Goal: Transaction & Acquisition: Purchase product/service

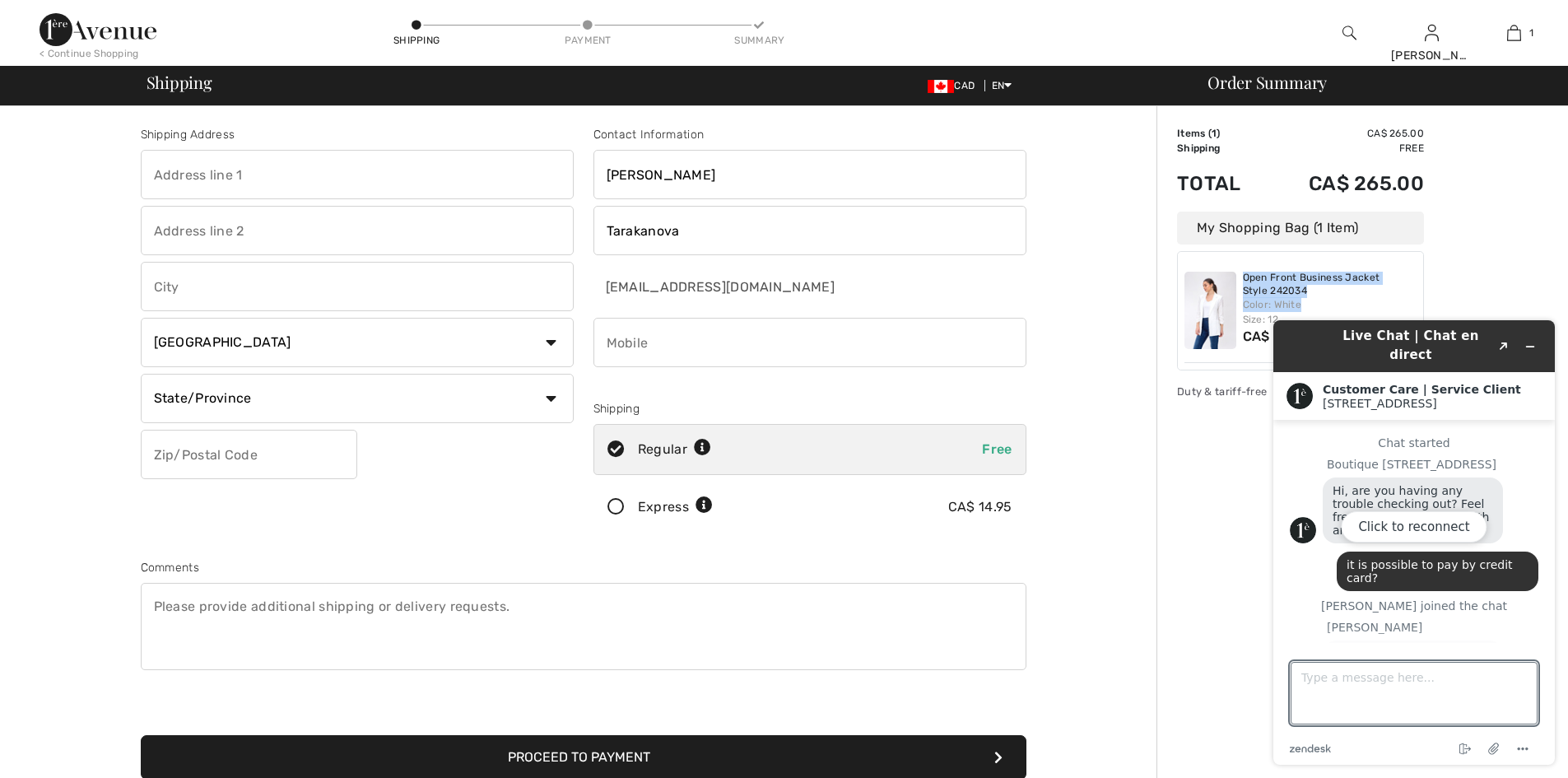
scroll to position [1277, 0]
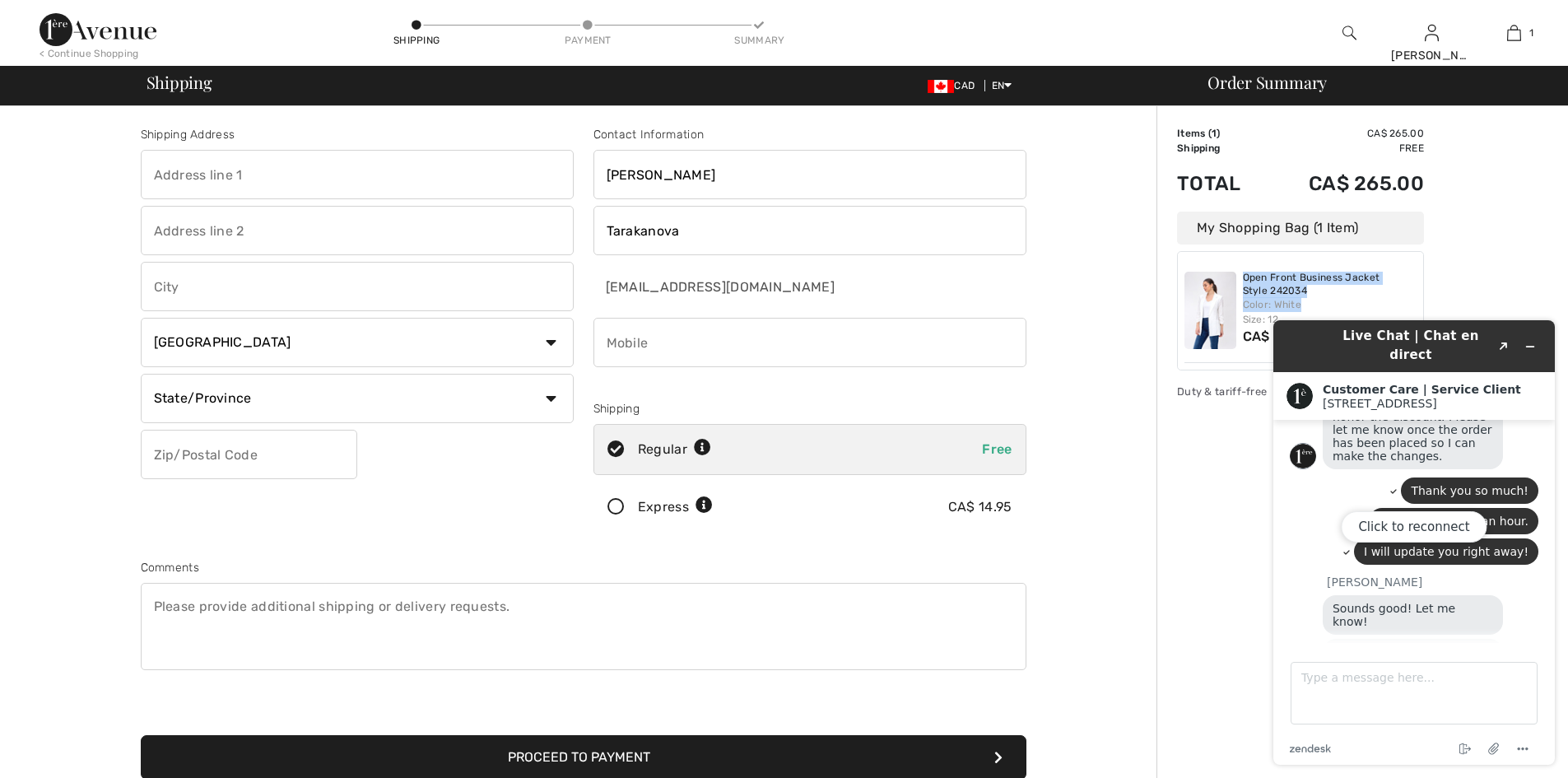
click at [1506, 613] on div "Click to reconnect" at bounding box center [1415, 543] width 282 height 445
click at [1497, 602] on div "Click to reconnect" at bounding box center [1415, 543] width 282 height 445
click at [1332, 678] on textarea "Type a message here..." at bounding box center [1415, 693] width 247 height 62
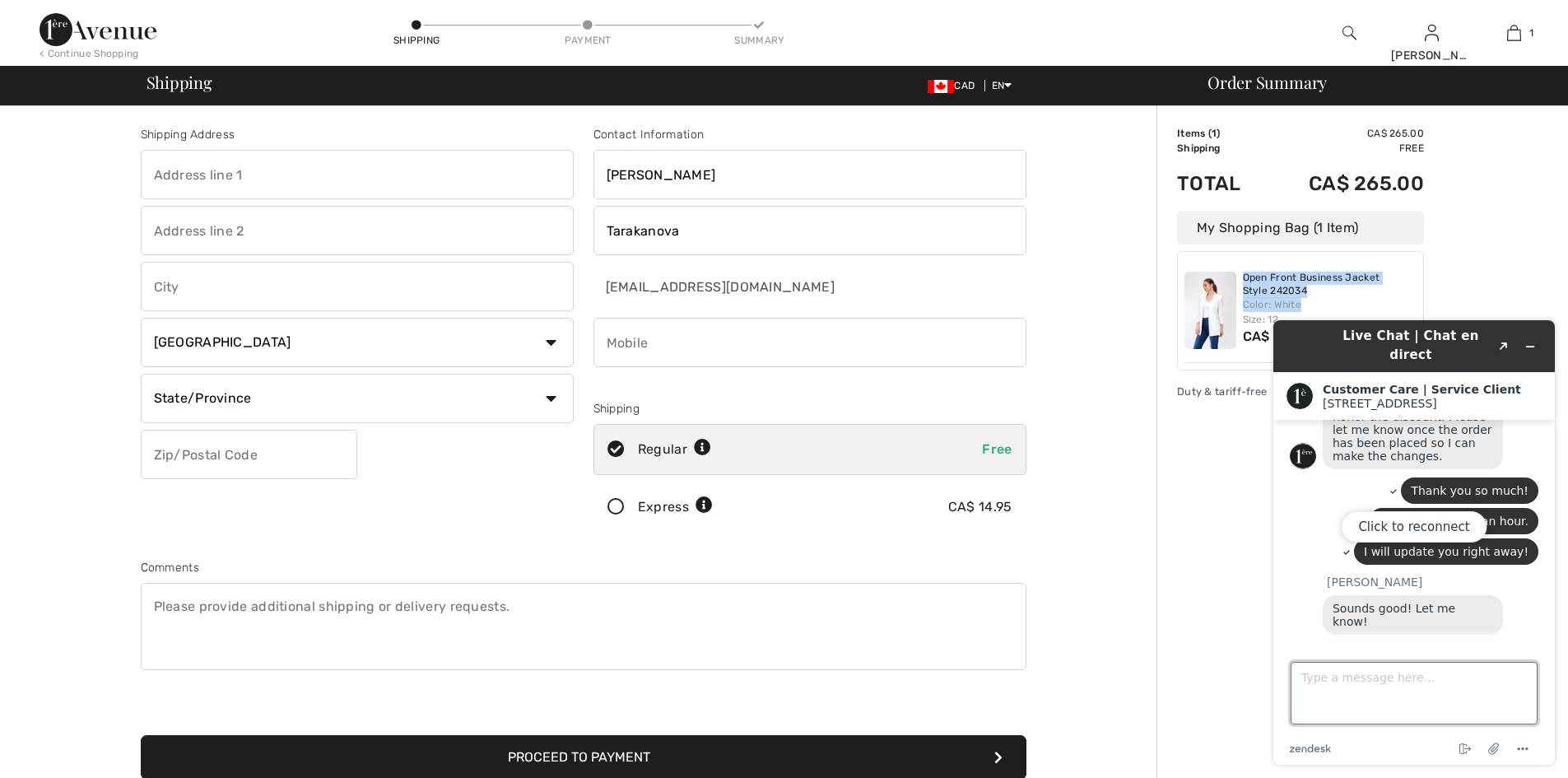
click at [1332, 678] on textarea "Type a message here..." at bounding box center [1415, 693] width 247 height 62
click at [1419, 526] on button "Click to reconnect" at bounding box center [1414, 527] width 146 height 32
click at [1337, 675] on textarea "Type a message here..." at bounding box center [1415, 693] width 247 height 62
click at [1533, 688] on textarea "Hi Christina, I am back to purchase a blazer" at bounding box center [1415, 693] width 247 height 62
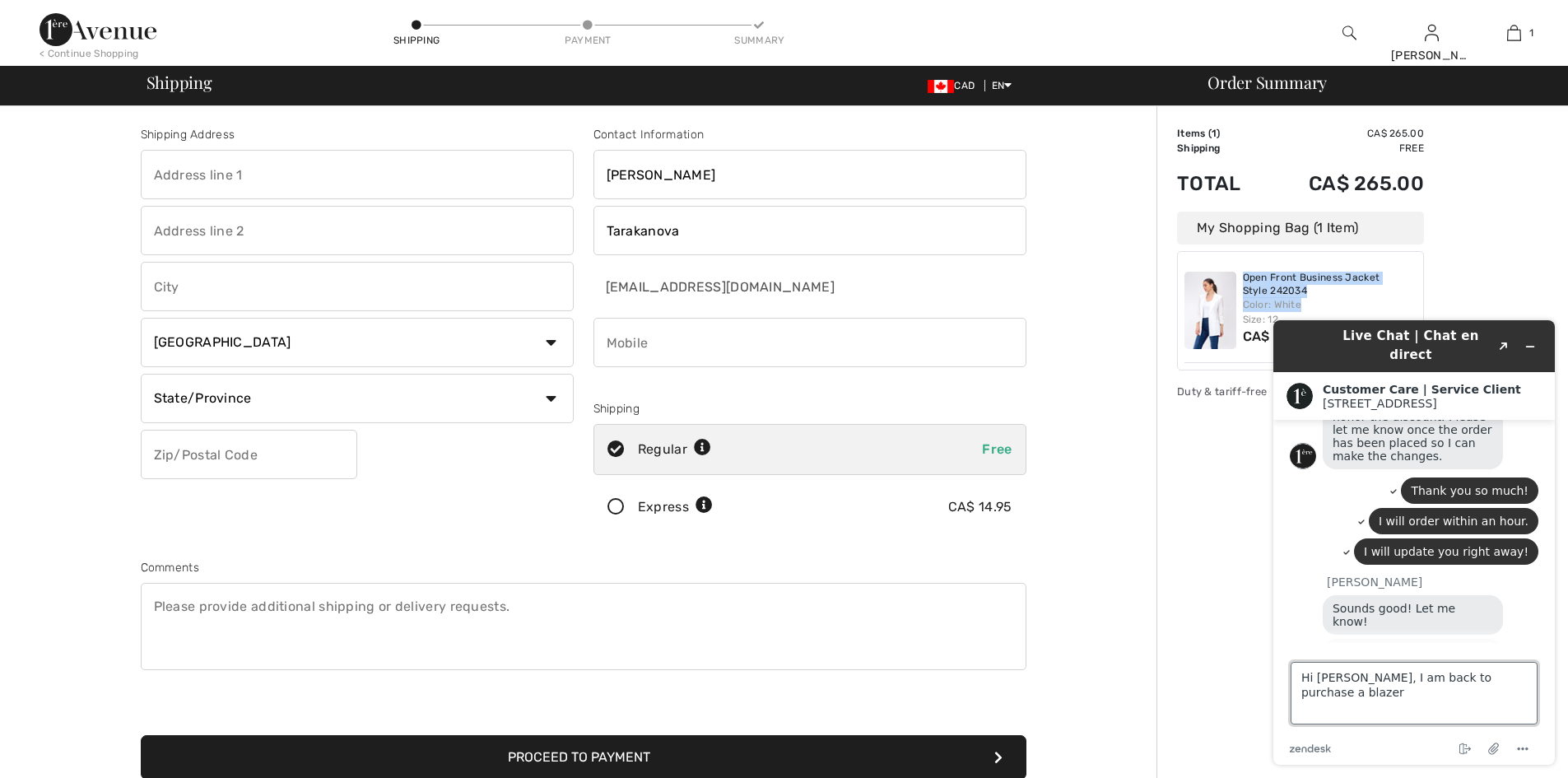
type textarea "Hi Christina, I am back to purchase a blazer."
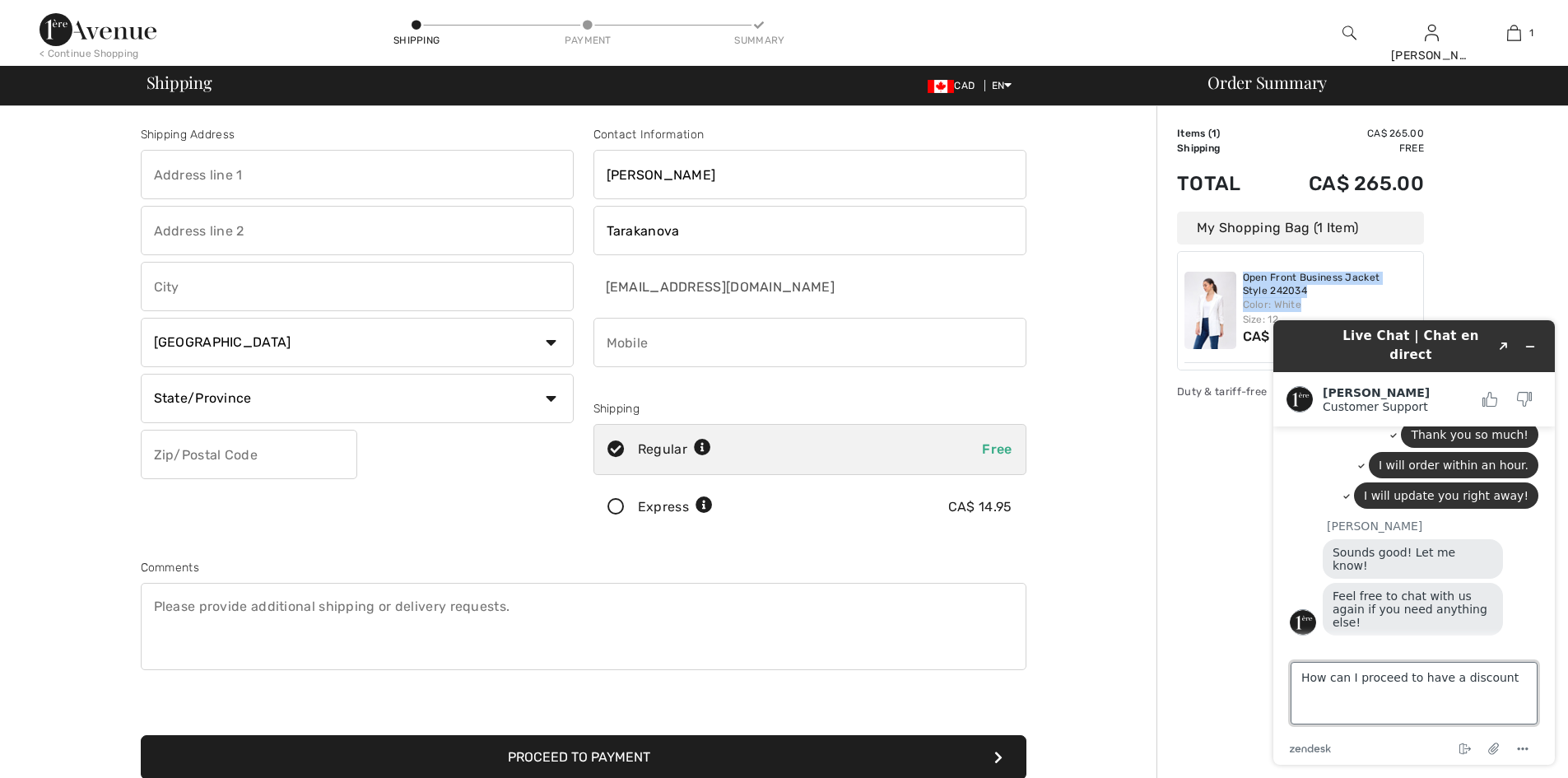
scroll to position [1397, 0]
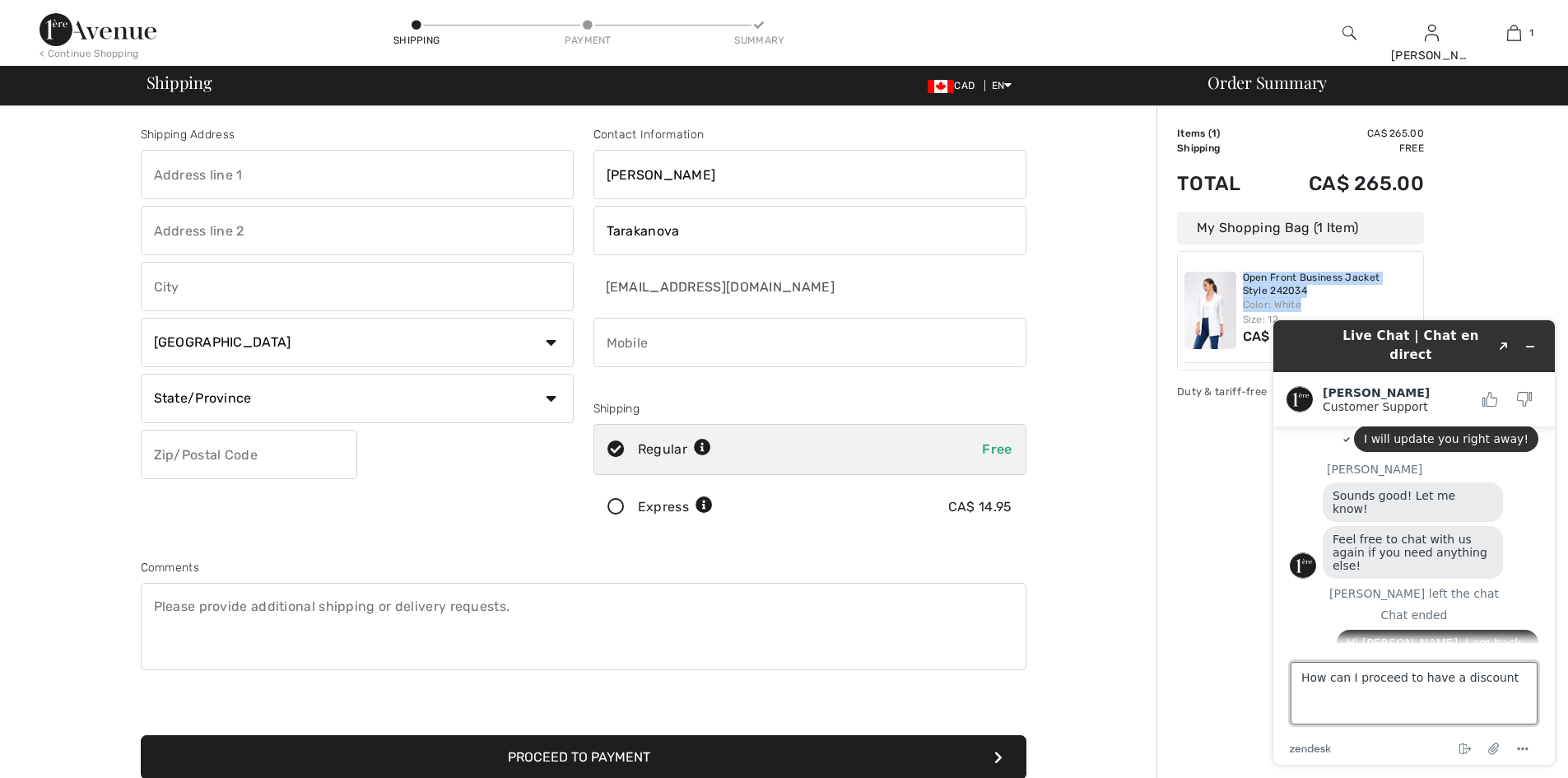
type textarea "How can I proceed to have a discount?"
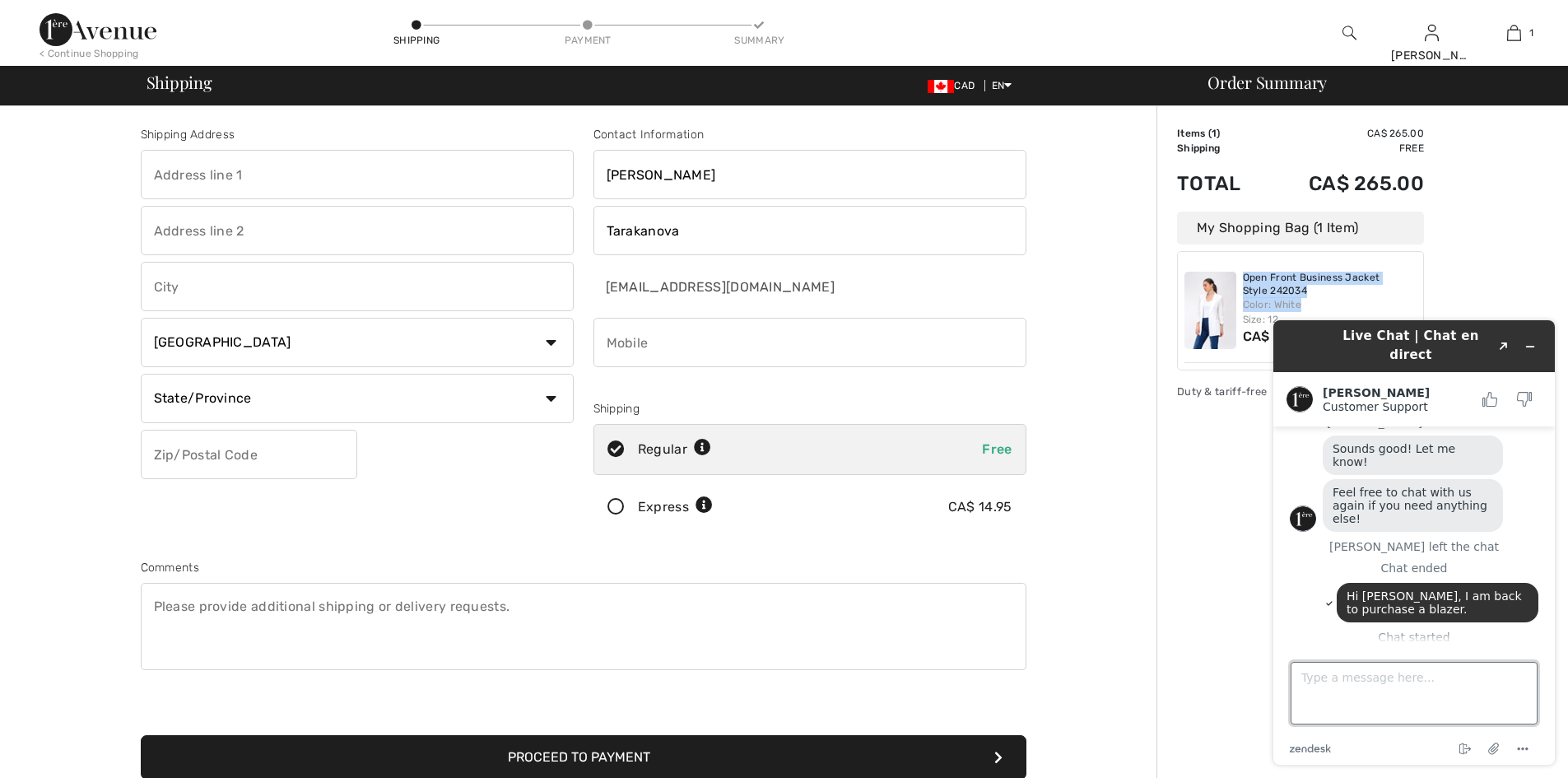
scroll to position [1444, 0]
click at [1349, 682] on textarea "Type a message here..." at bounding box center [1415, 693] width 247 height 62
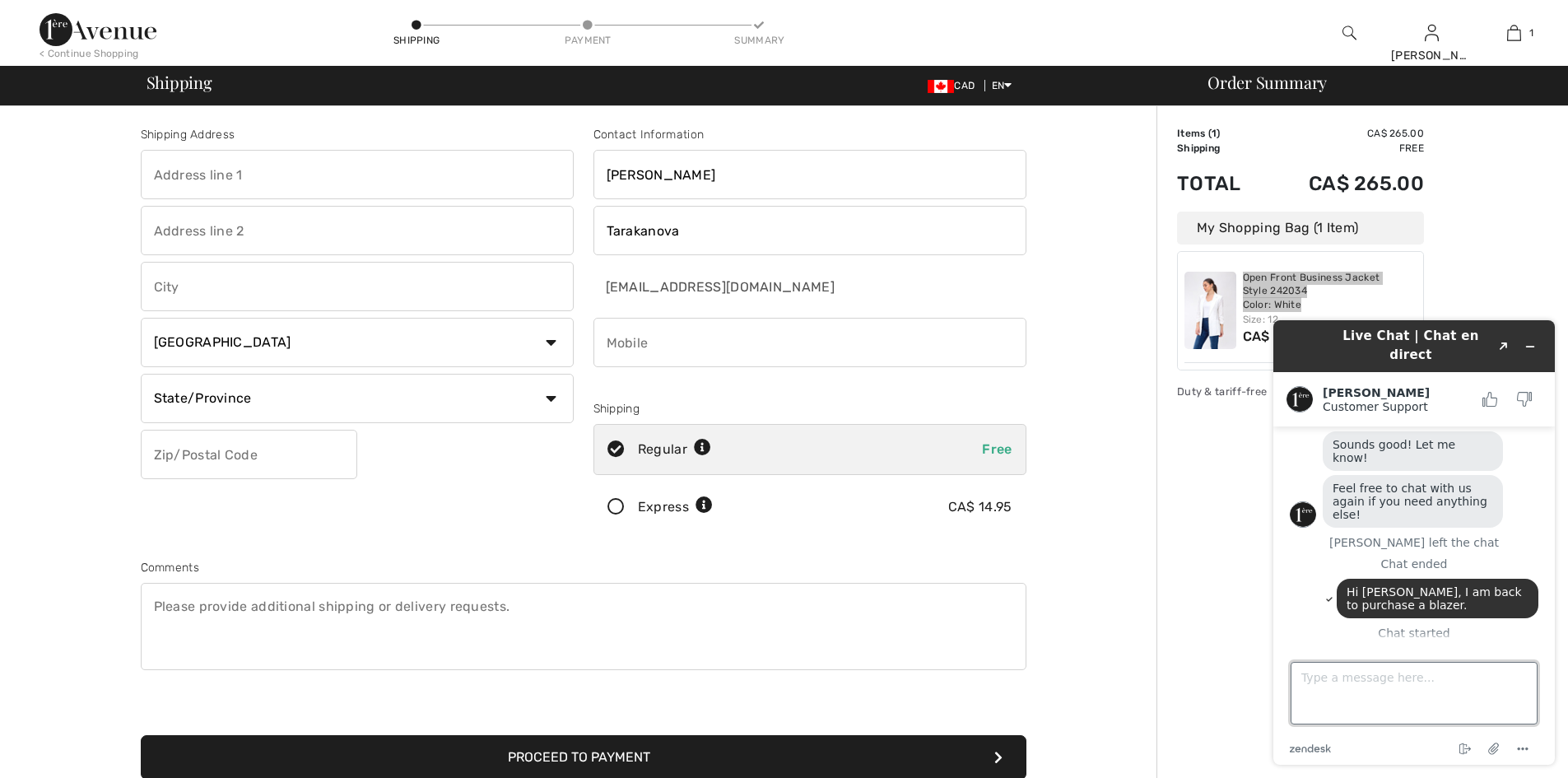
paste textarea "Open Front Business Jacket Style 242034 Color: White"
type textarea "Open Front Business Jacket Style 242034 Color: White"
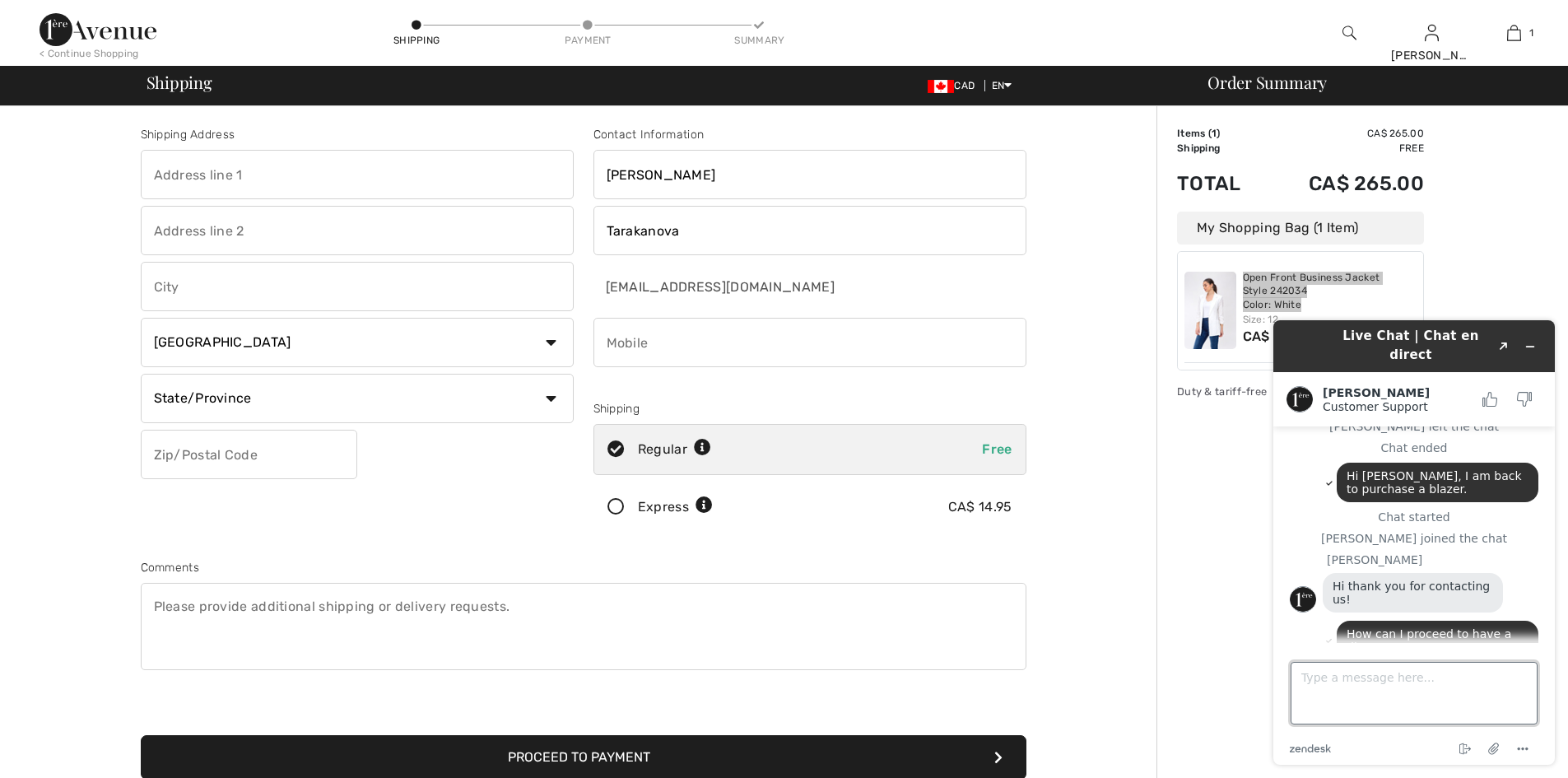
scroll to position [1560, 0]
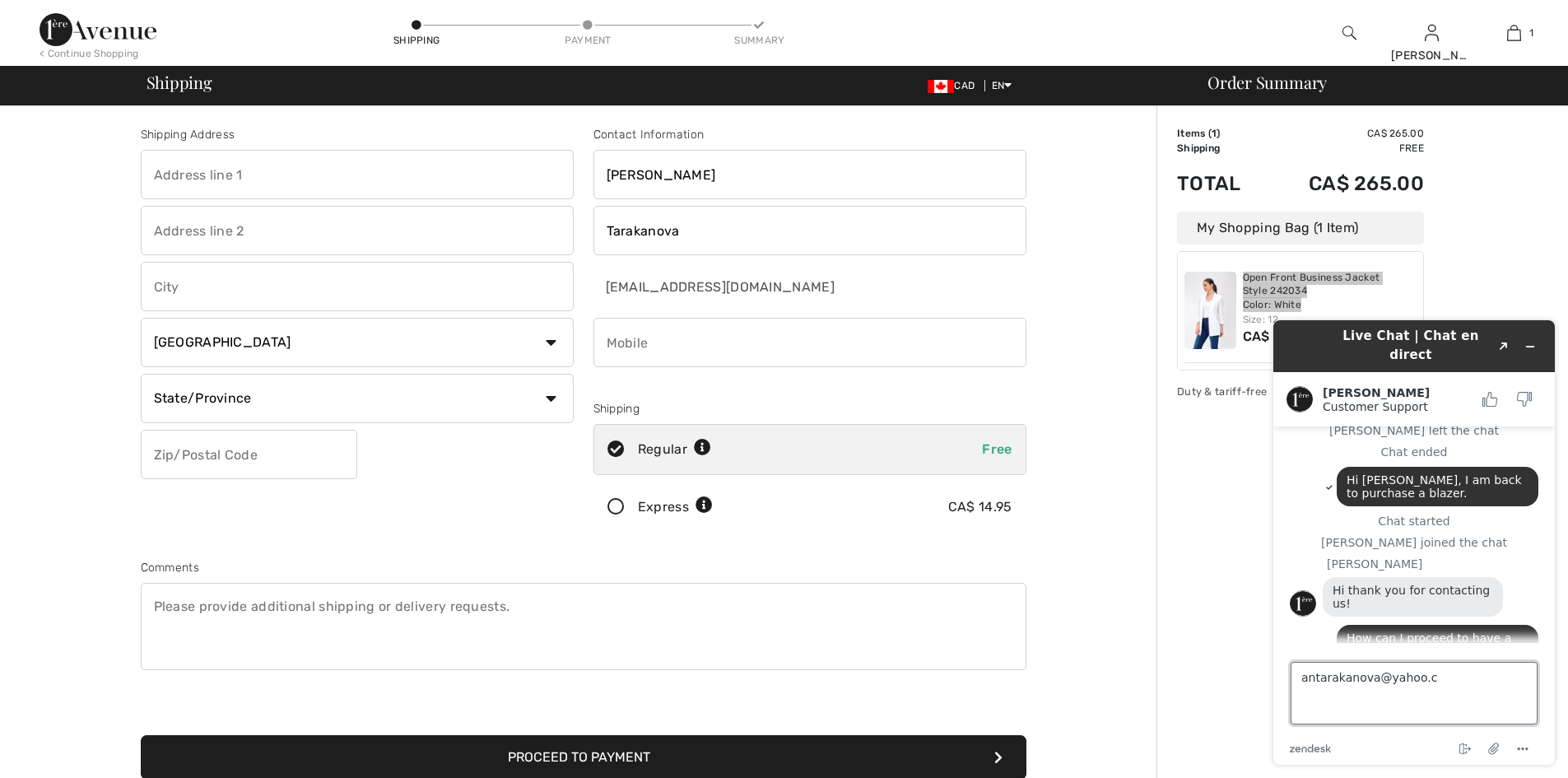
type textarea "[EMAIL_ADDRESS][DOMAIN_NAME]"
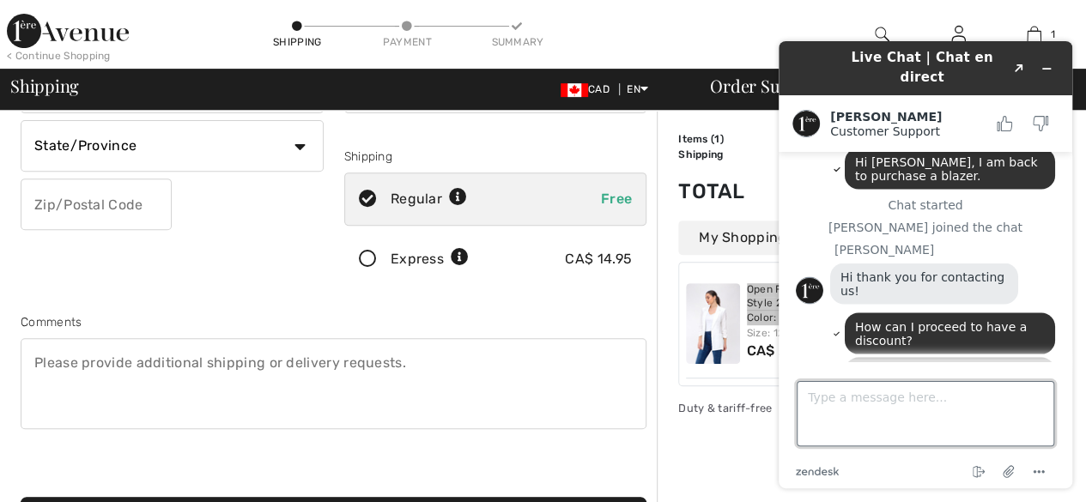
scroll to position [343, 0]
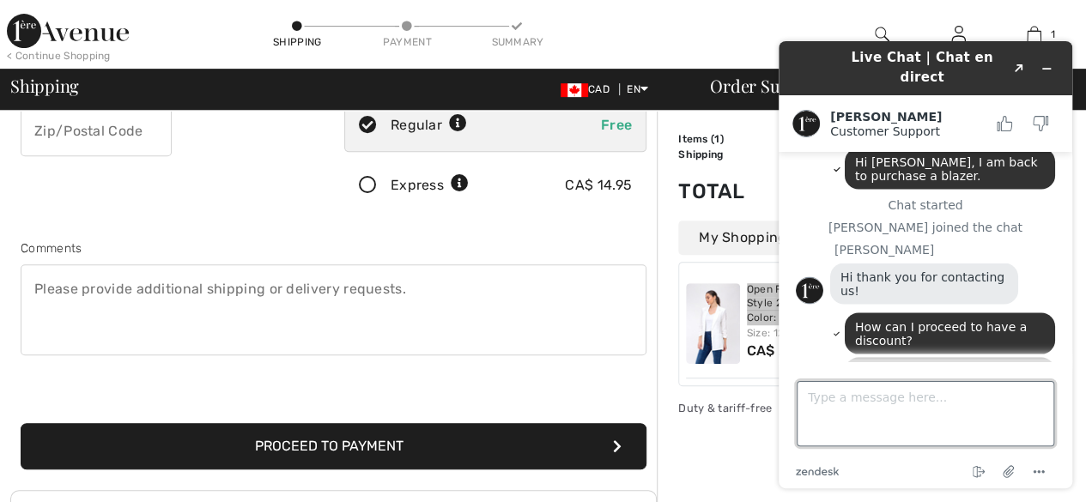
click at [834, 397] on textarea "Type a message here..." at bounding box center [926, 413] width 258 height 65
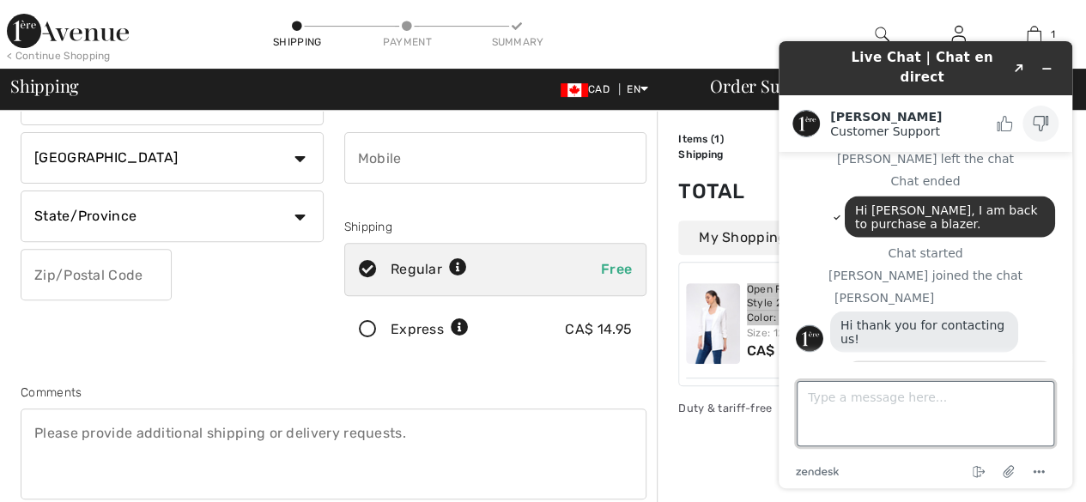
scroll to position [1586, 0]
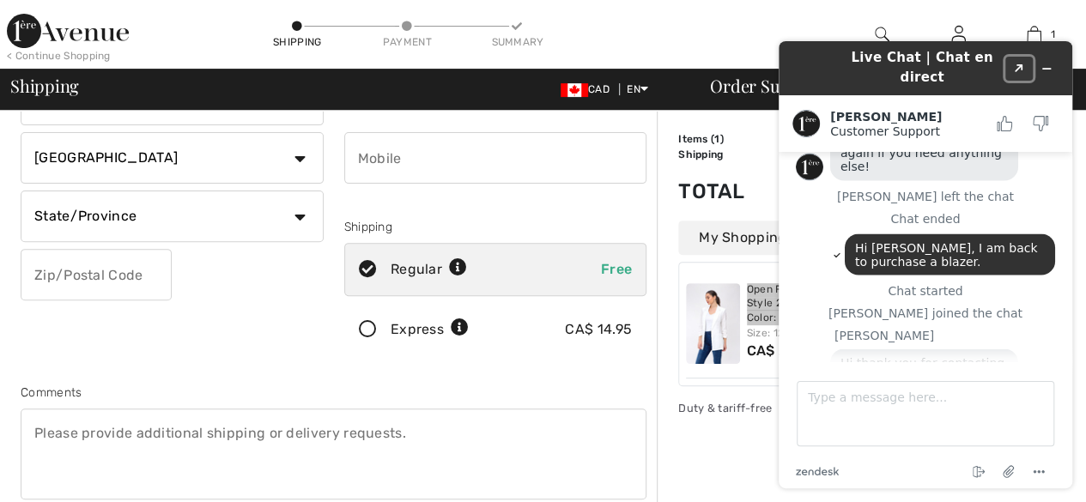
click at [1018, 64] on icon "Created with Sketch." at bounding box center [1019, 68] width 10 height 9
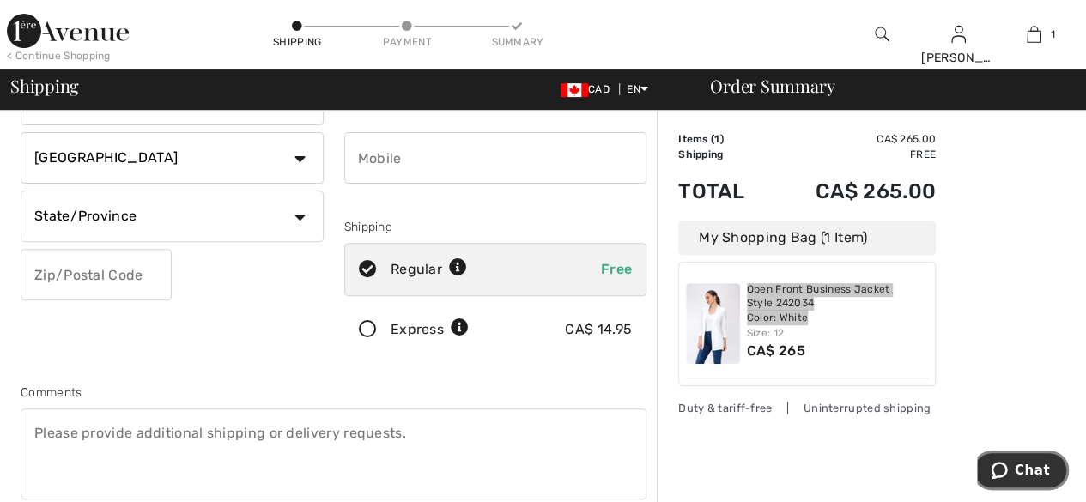
click at [1000, 465] on icon "Chat" at bounding box center [999, 470] width 16 height 17
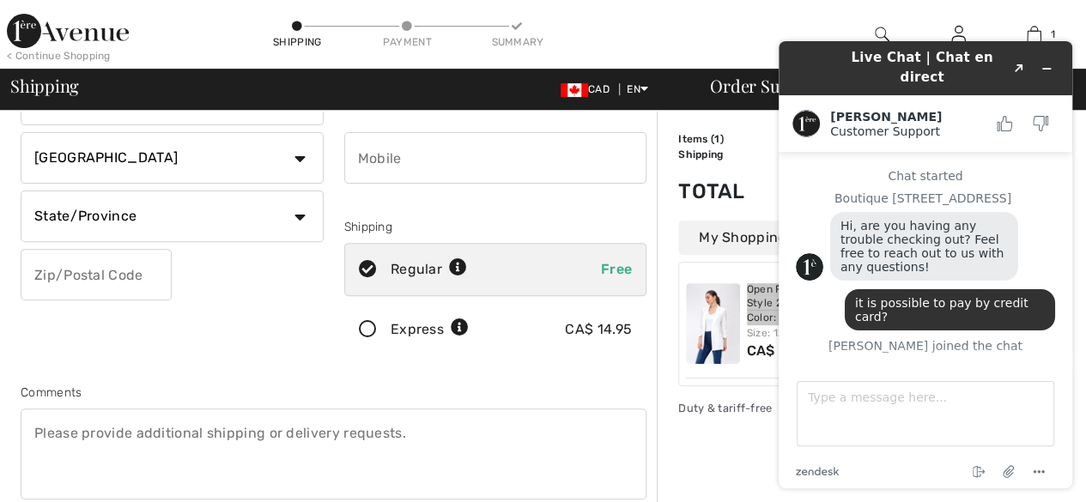
scroll to position [1672, 0]
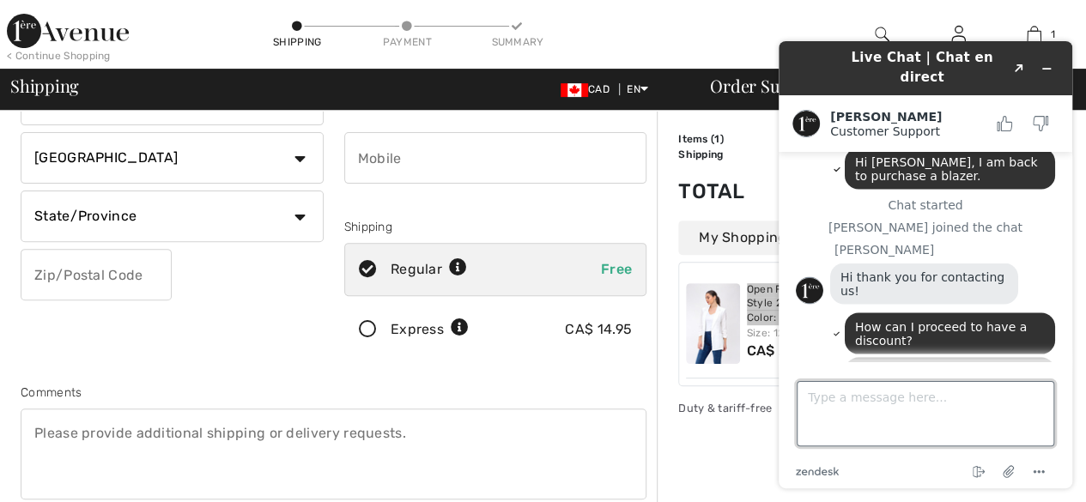
click at [875, 399] on textarea "Type a message here..." at bounding box center [926, 413] width 258 height 65
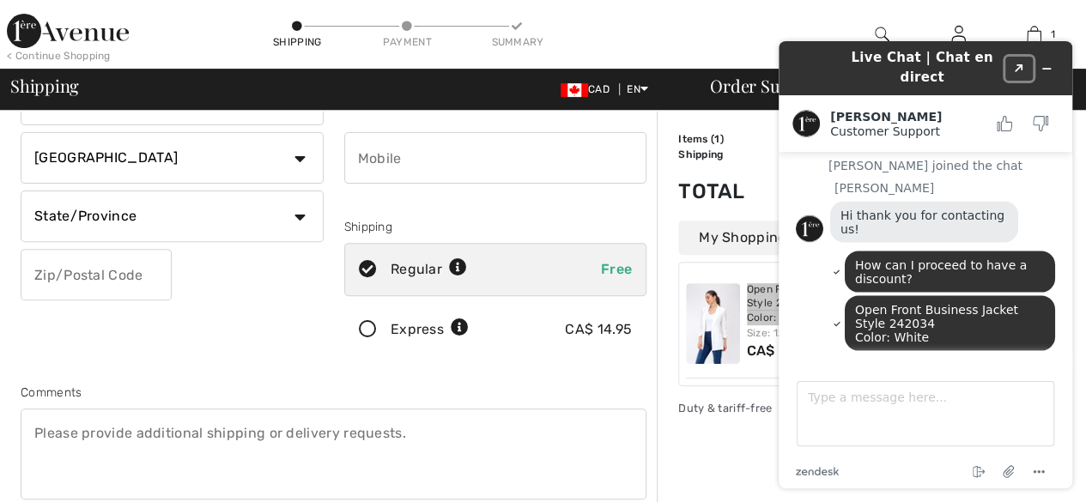
click at [1014, 64] on icon "Created with Sketch." at bounding box center [1019, 68] width 10 height 9
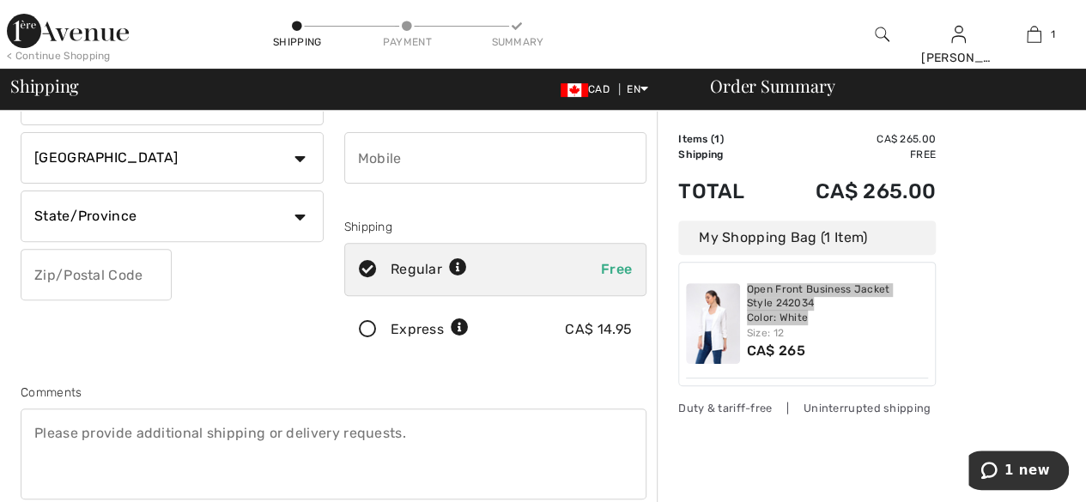
scroll to position [0, 0]
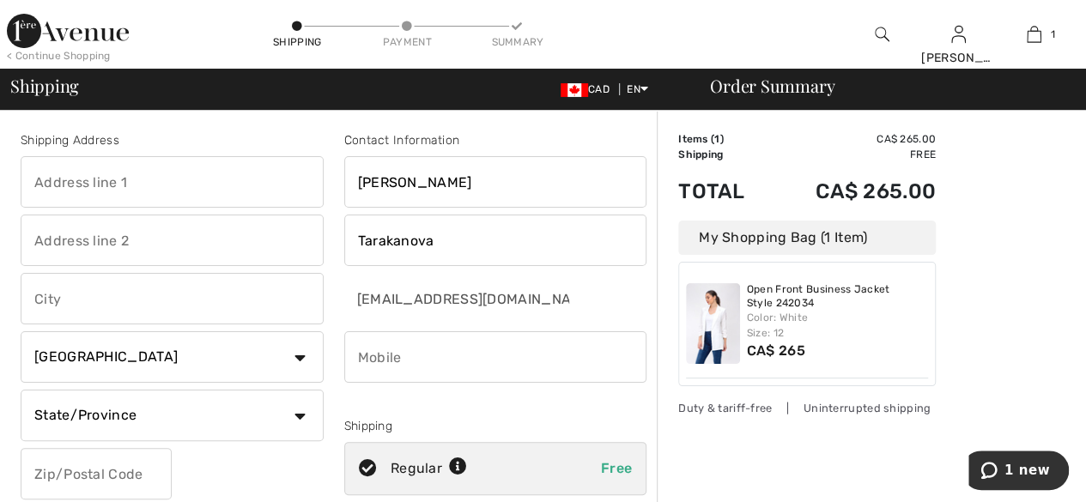
click at [127, 182] on input "text" at bounding box center [172, 182] width 303 height 52
type input "12560 Ninth Line"
type input "Stouffville"
select select "ON"
type input "L4A 1X1"
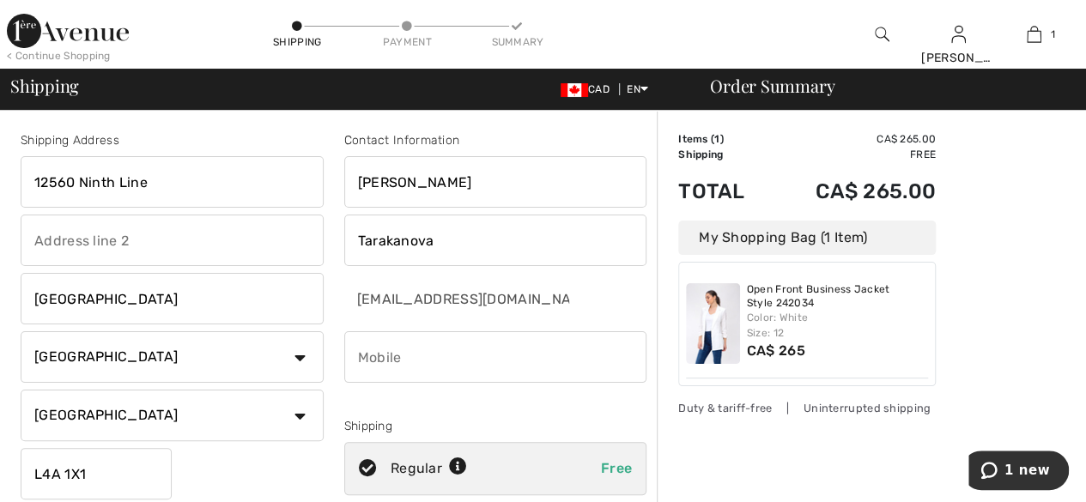
type input "6479990333"
type input "L4A1X1"
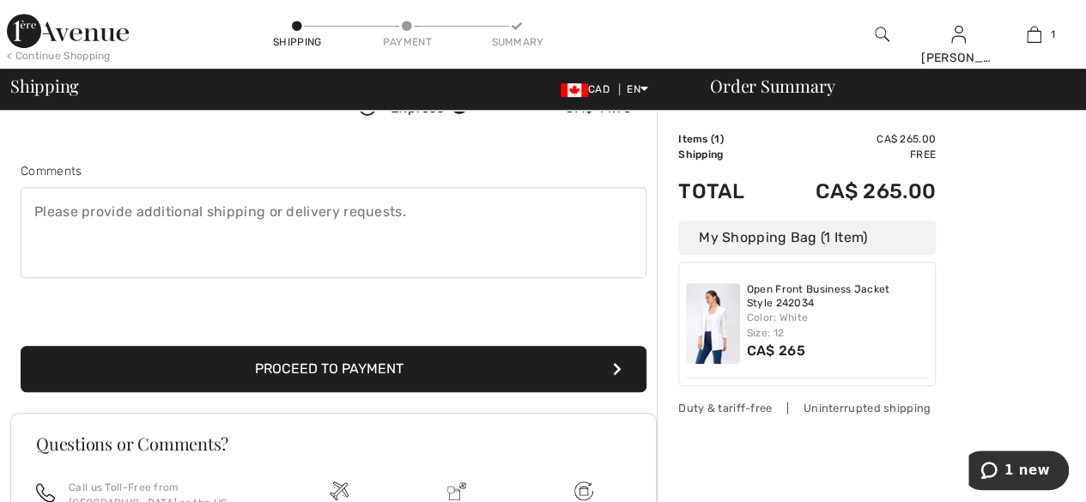
scroll to position [429, 0]
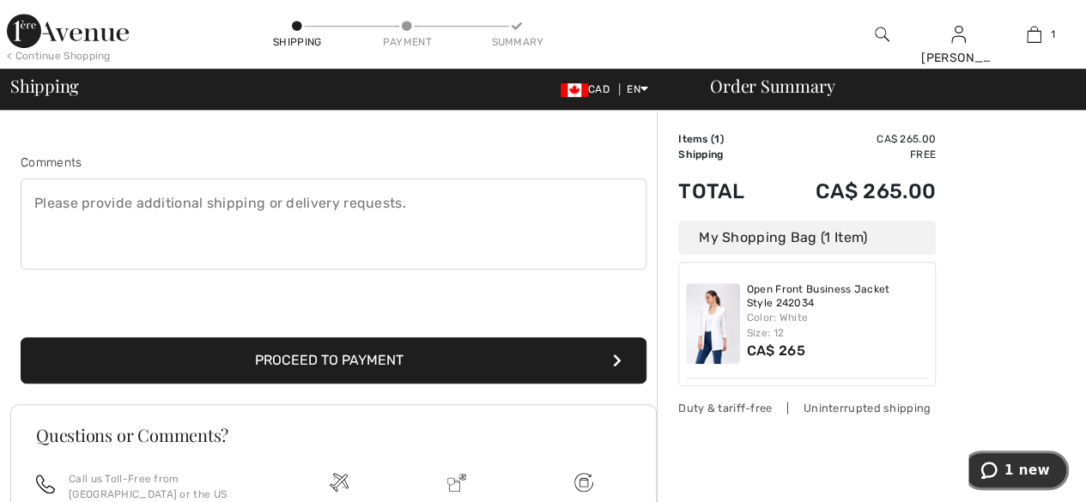
click at [989, 468] on icon "1 new" at bounding box center [988, 470] width 16 height 17
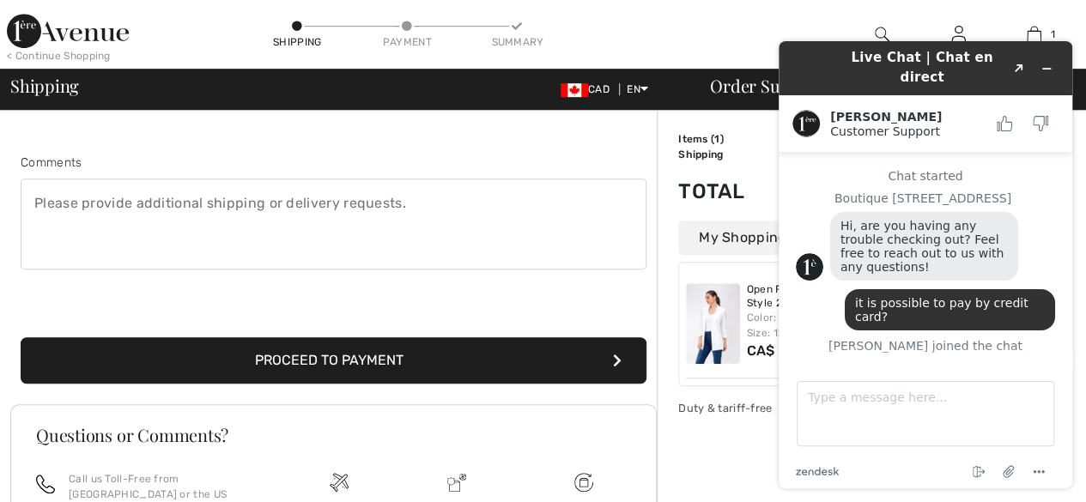
scroll to position [1780, 0]
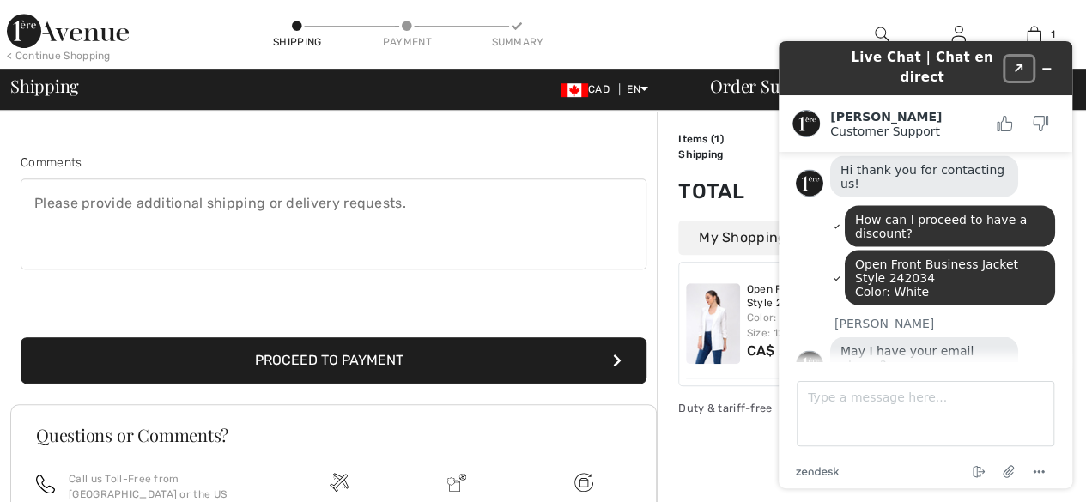
click at [1012, 62] on button "Created with Sketch." at bounding box center [1018, 69] width 27 height 24
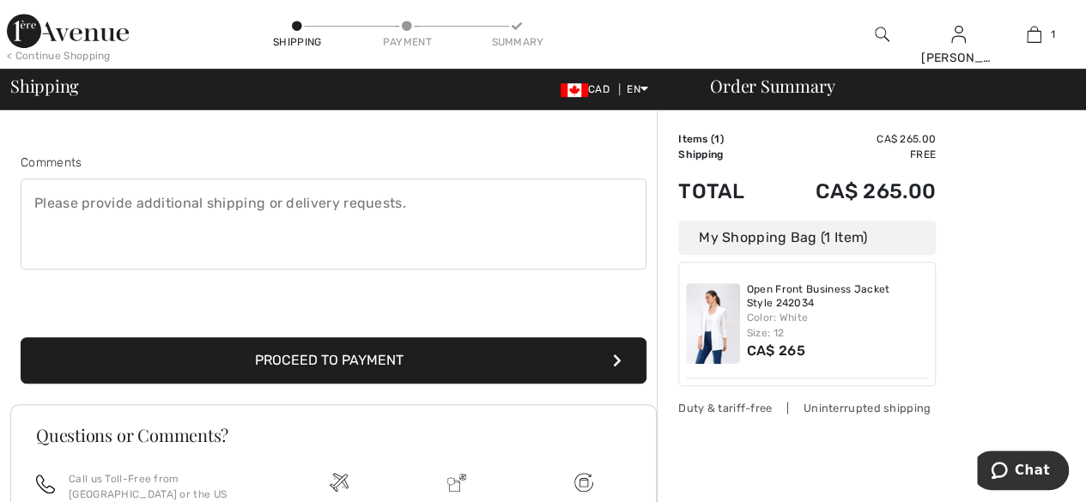
scroll to position [0, 0]
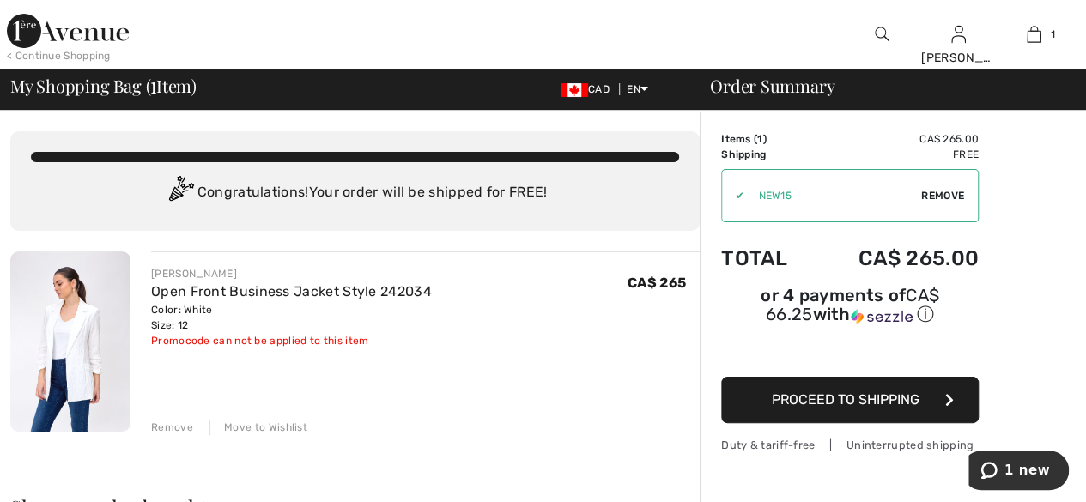
click at [945, 197] on span "Remove" at bounding box center [942, 195] width 43 height 15
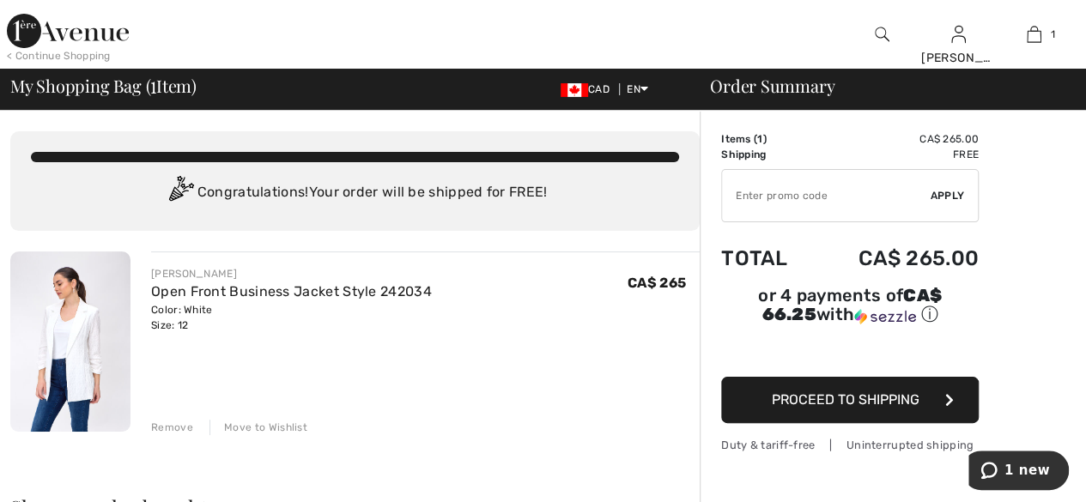
click at [771, 191] on input "TEXT" at bounding box center [826, 196] width 209 height 52
type input "NEW15"
click at [946, 186] on div "✔ Apply Remove" at bounding box center [850, 195] width 258 height 53
click at [946, 189] on span "Apply" at bounding box center [948, 195] width 34 height 15
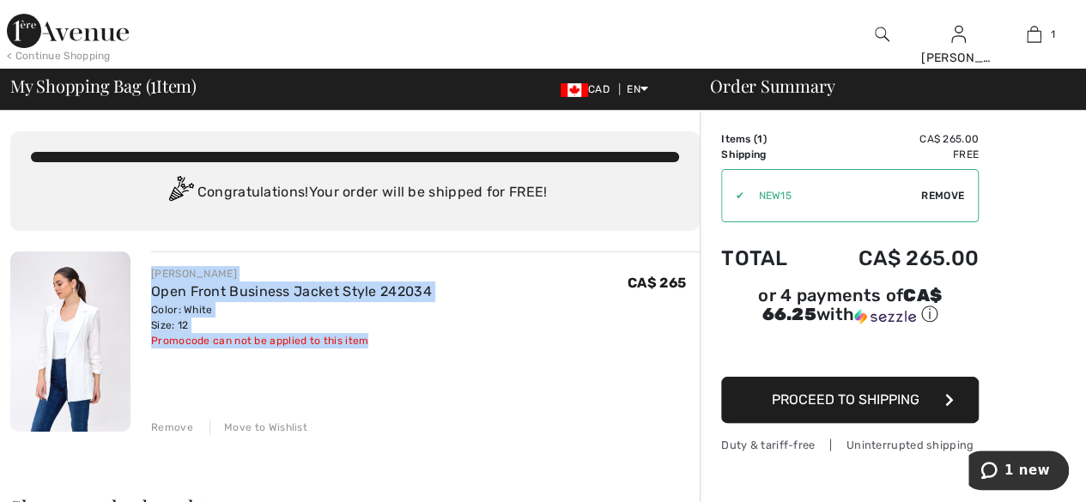
drag, startPoint x: 373, startPoint y: 339, endPoint x: 124, endPoint y: 345, distance: 248.2
click at [124, 345] on div "JOSEPH RIBKOFF Open Front Business Jacket Style 242034 Color: White Size: 12 Fi…" at bounding box center [354, 344] width 689 height 184
click at [294, 349] on div "JOSEPH RIBKOFF Open Front Business Jacket Style 242034 Color: White Size: 12 Fi…" at bounding box center [425, 344] width 549 height 184
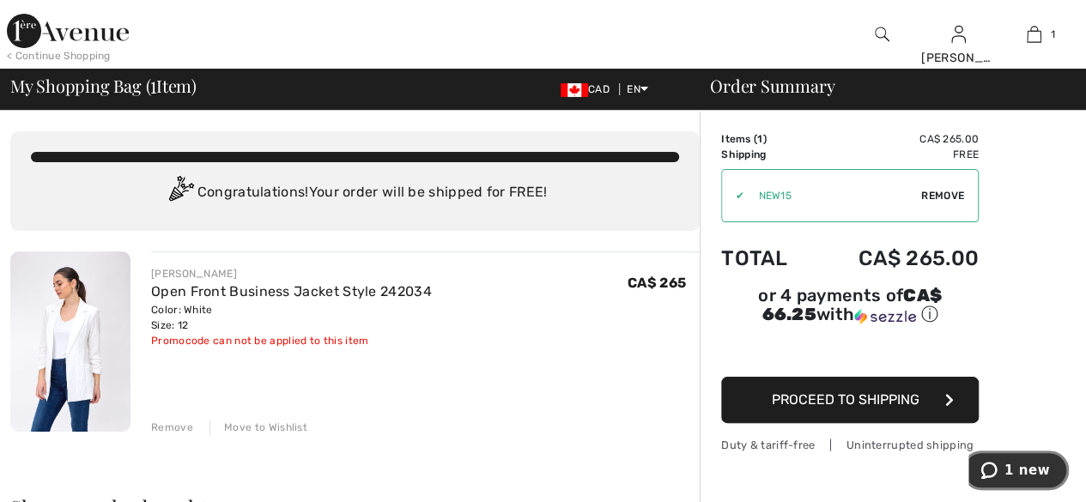
click at [997, 465] on icon "1 new" at bounding box center [988, 470] width 16 height 17
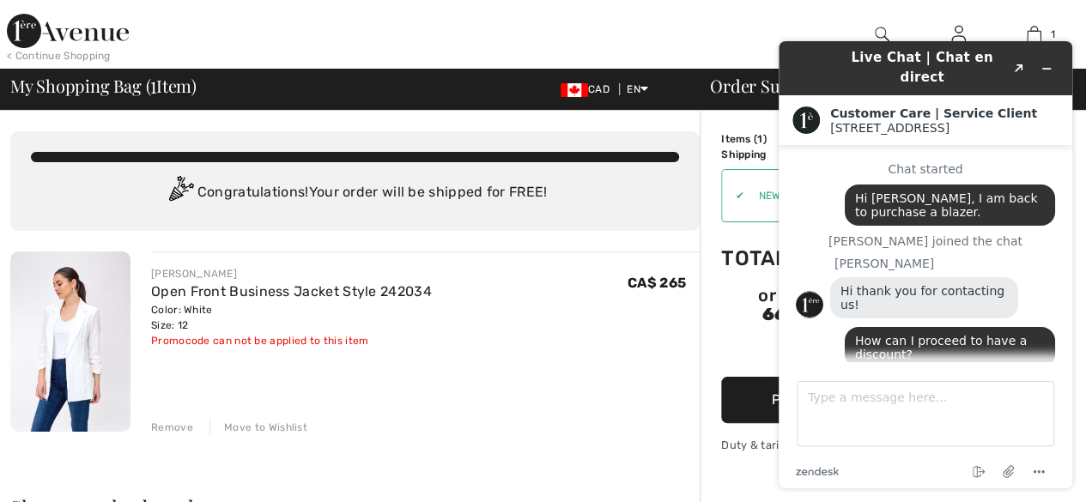
scroll to position [391, 0]
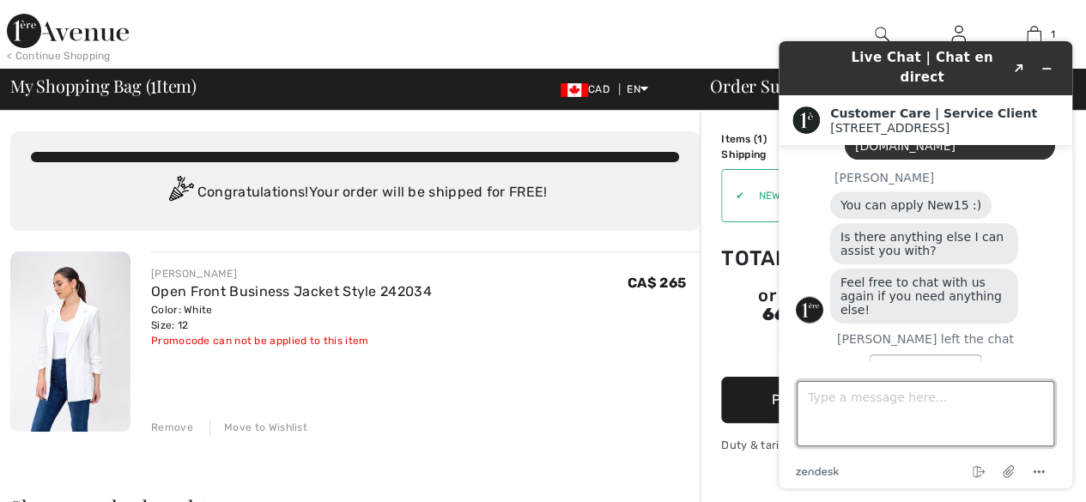
click at [822, 401] on textarea "Type a message here..." at bounding box center [926, 413] width 258 height 65
type textarea "Promocode is not working"
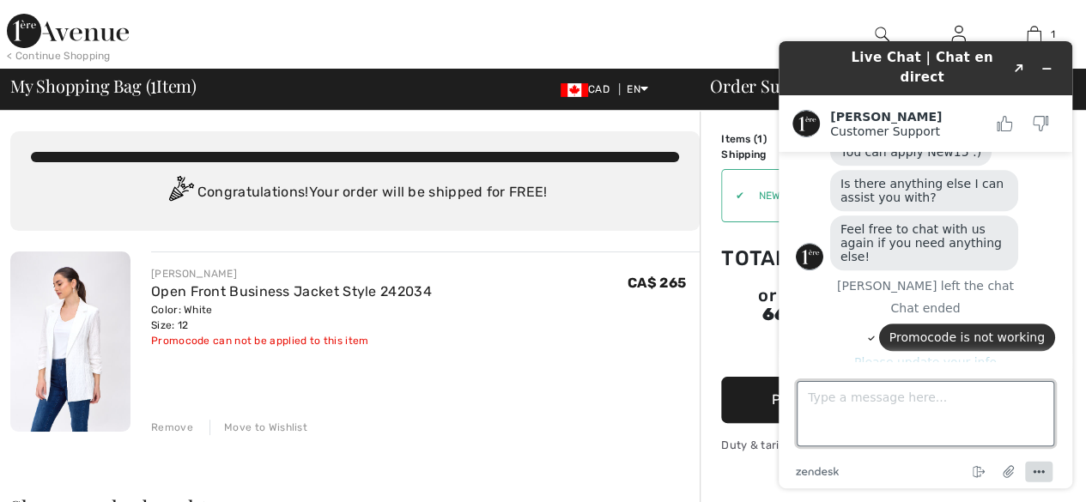
scroll to position [458, 0]
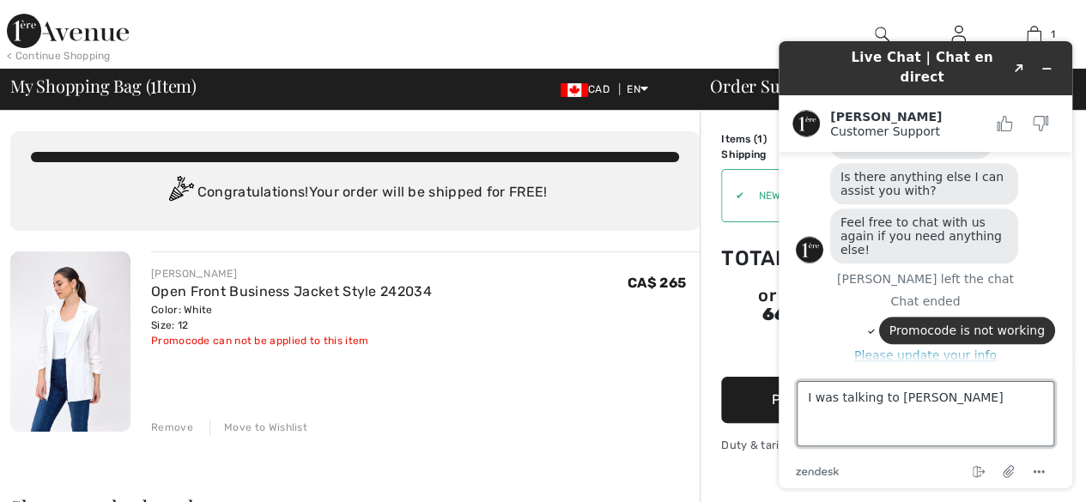
click at [938, 407] on textarea "I was talking to Christina" at bounding box center [926, 413] width 258 height 65
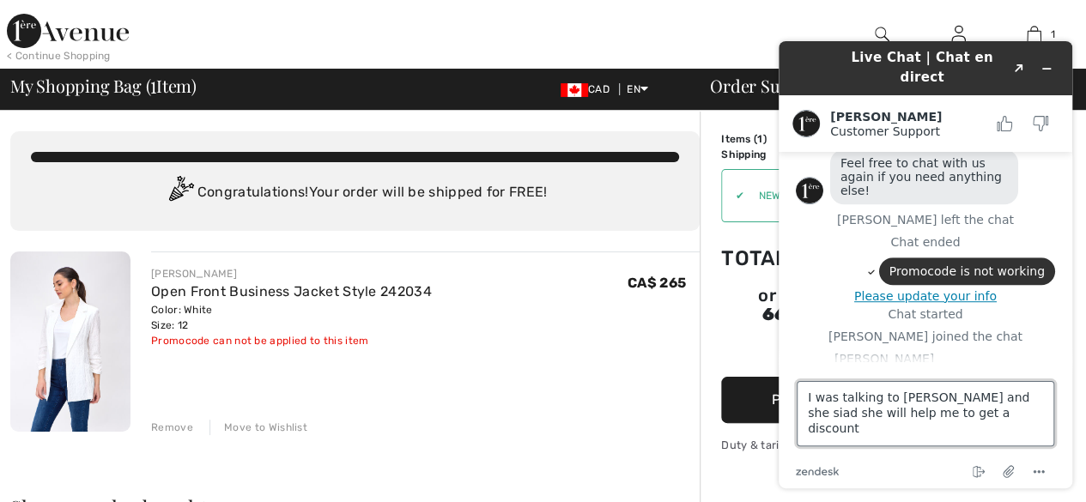
type textarea "I was talking to Christina and she said she will help me to get a discount"
click at [997, 423] on textarea "I was talking to Christina and she said she will help me to get a discount" at bounding box center [926, 413] width 258 height 65
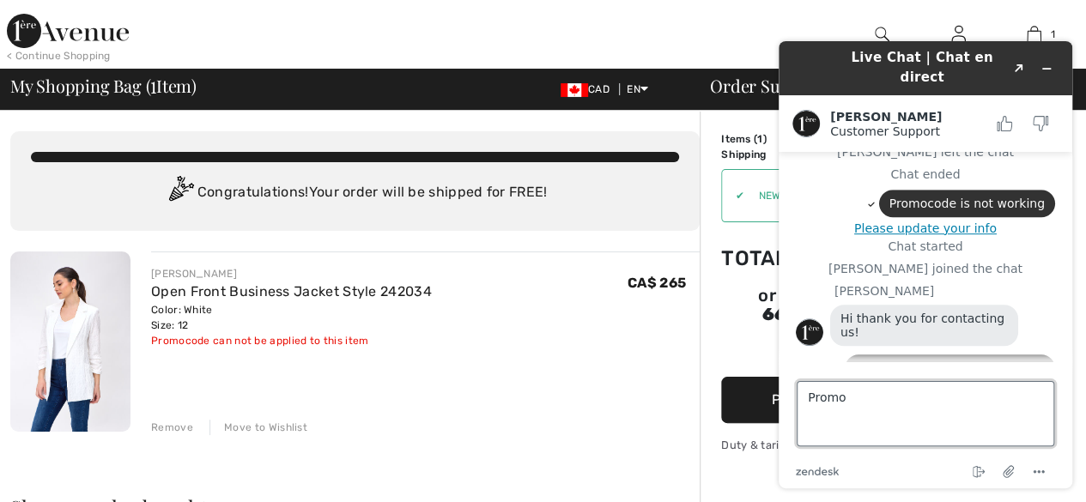
scroll to position [642, 0]
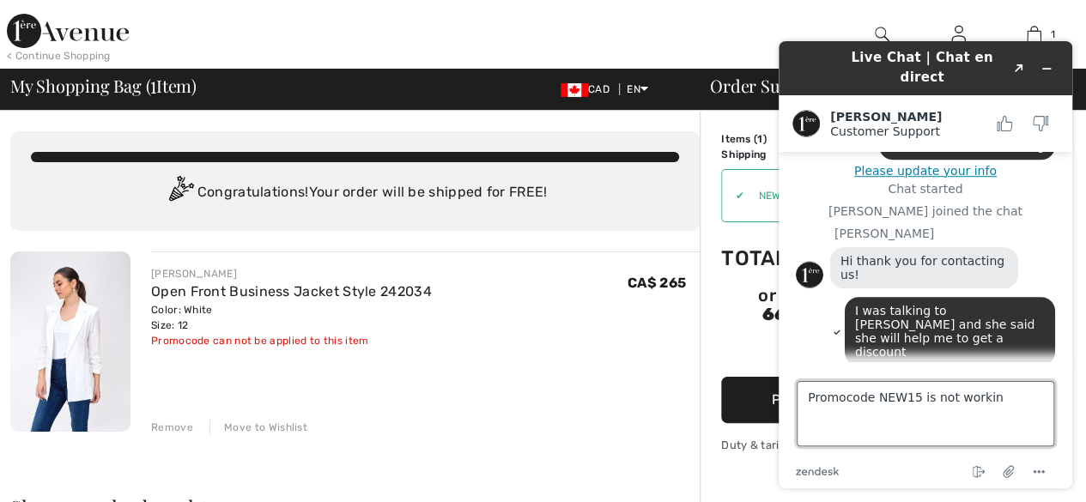
type textarea "Promocode NEW15 is not working"
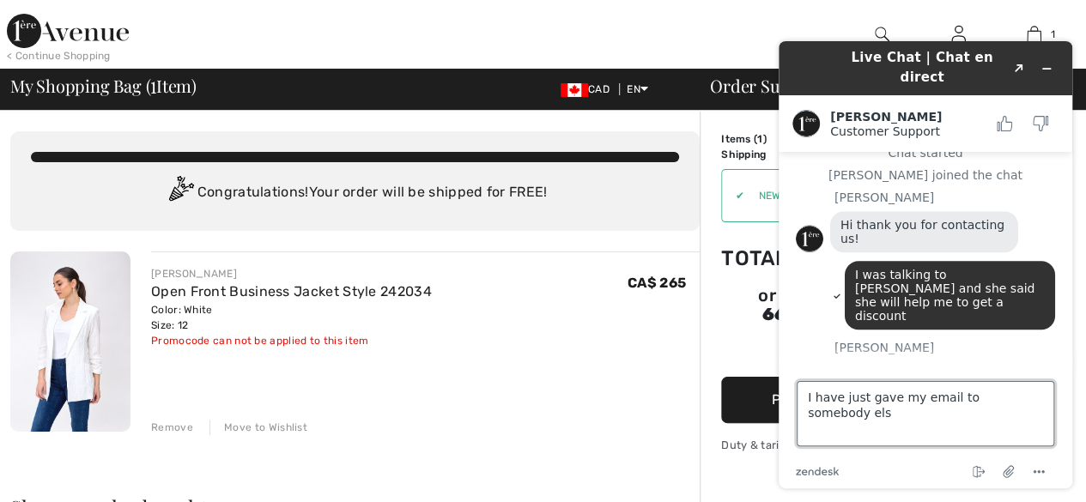
type textarea "I have just gave my email to somebody else"
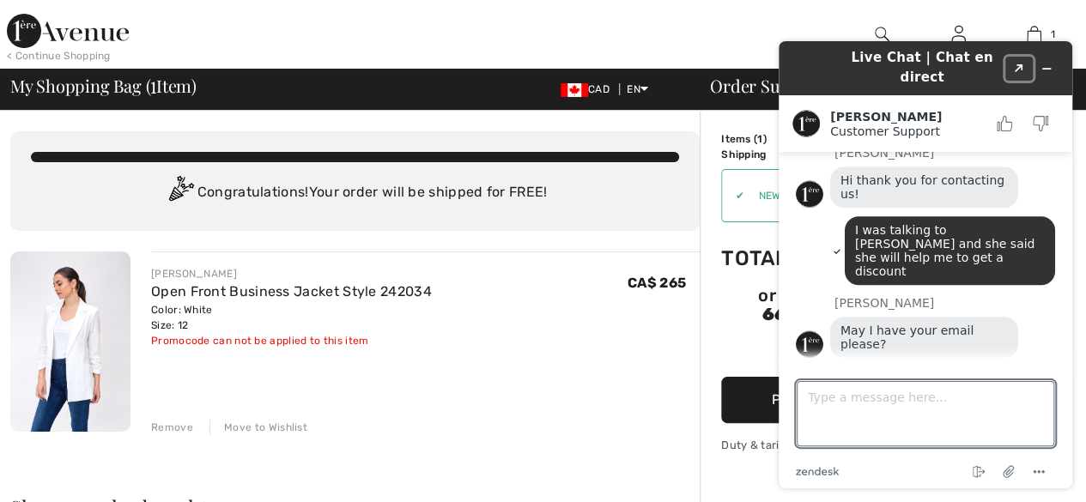
click at [1022, 64] on icon "Popout" at bounding box center [1019, 68] width 9 height 9
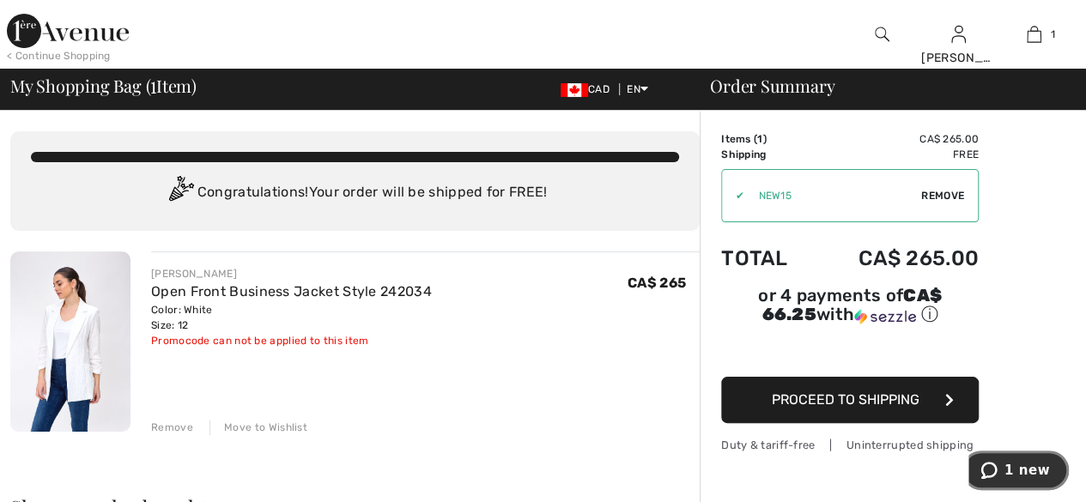
click at [1028, 470] on span "1 new" at bounding box center [1026, 470] width 45 height 15
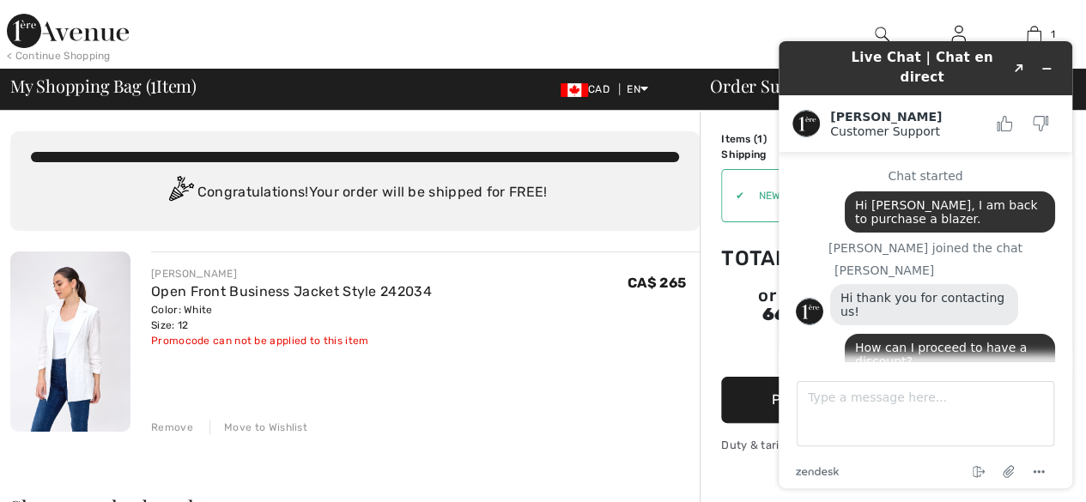
scroll to position [798, 0]
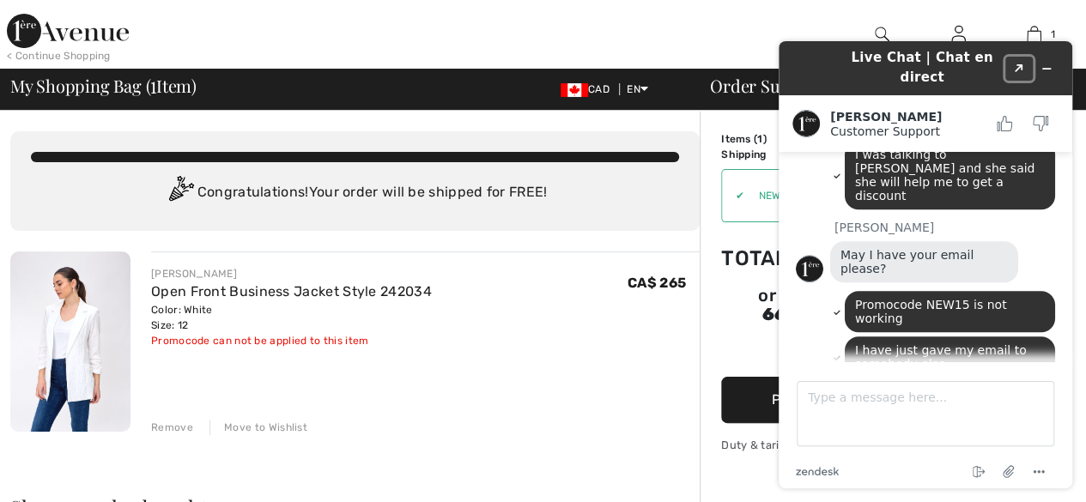
click at [1015, 64] on icon "Created with Sketch." at bounding box center [1019, 68] width 10 height 9
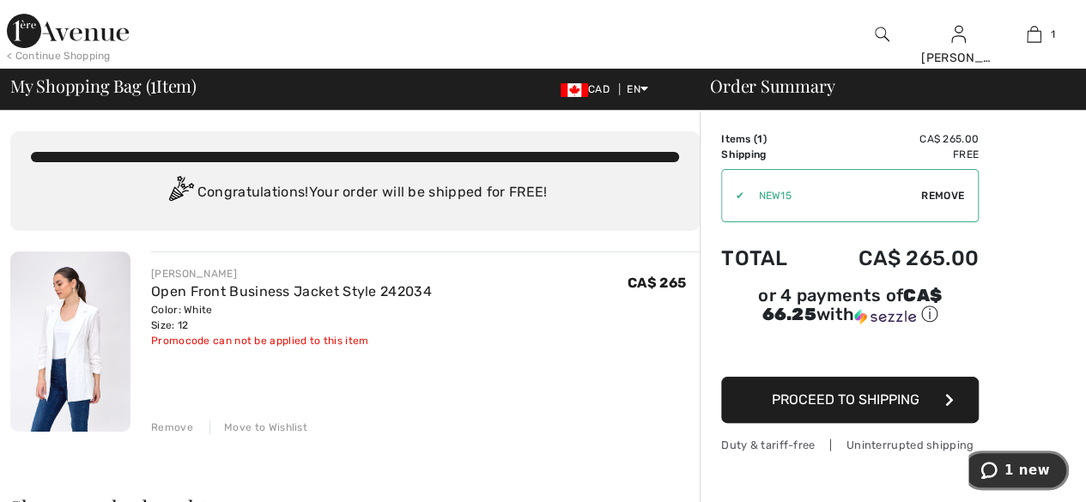
click at [1010, 480] on button "1 new" at bounding box center [1014, 470] width 107 height 39
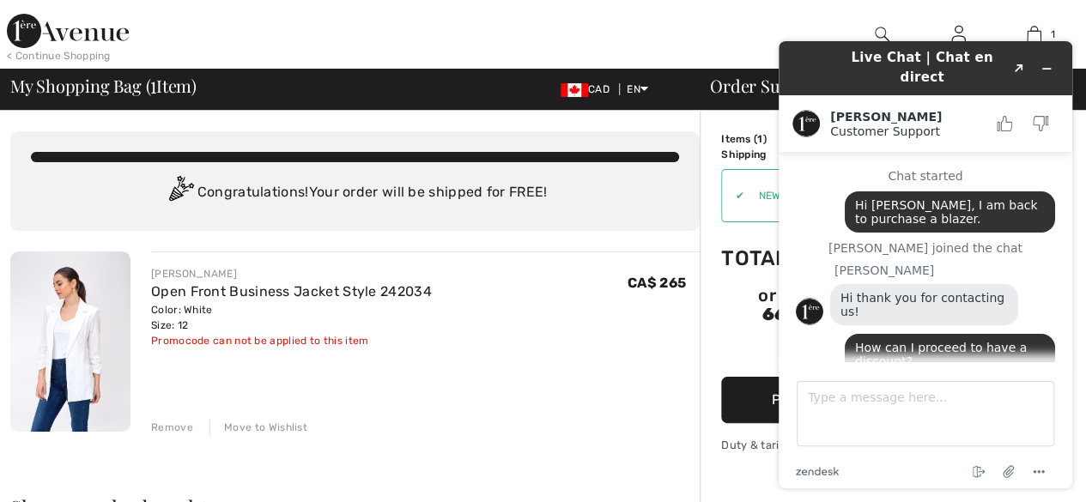
scroll to position [844, 0]
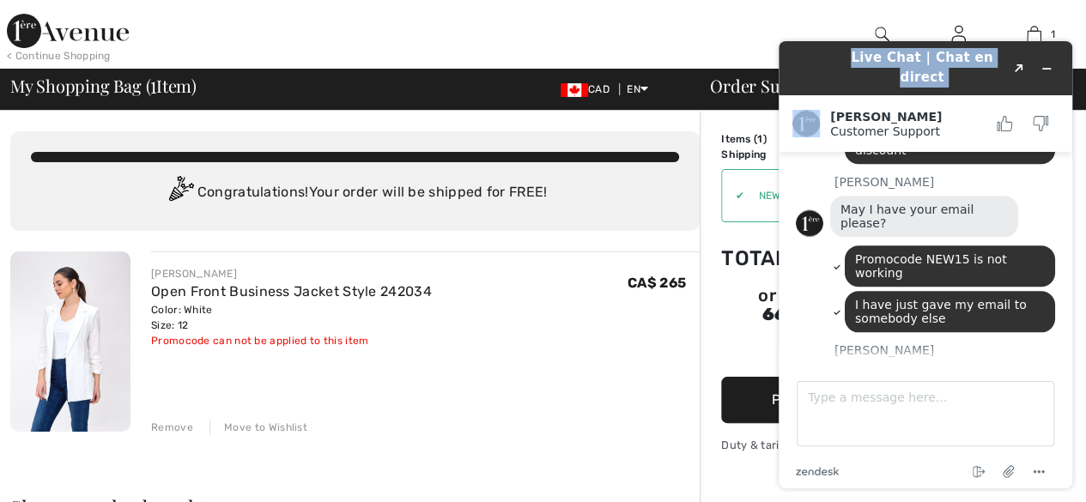
drag, startPoint x: 822, startPoint y: 56, endPoint x: 224, endPoint y: 145, distance: 604.1
click html "Live Chat | Chat en direct Created with Sketch. Amanda Customer Support Custome…"
click at [1017, 64] on icon "Popout" at bounding box center [1019, 68] width 9 height 9
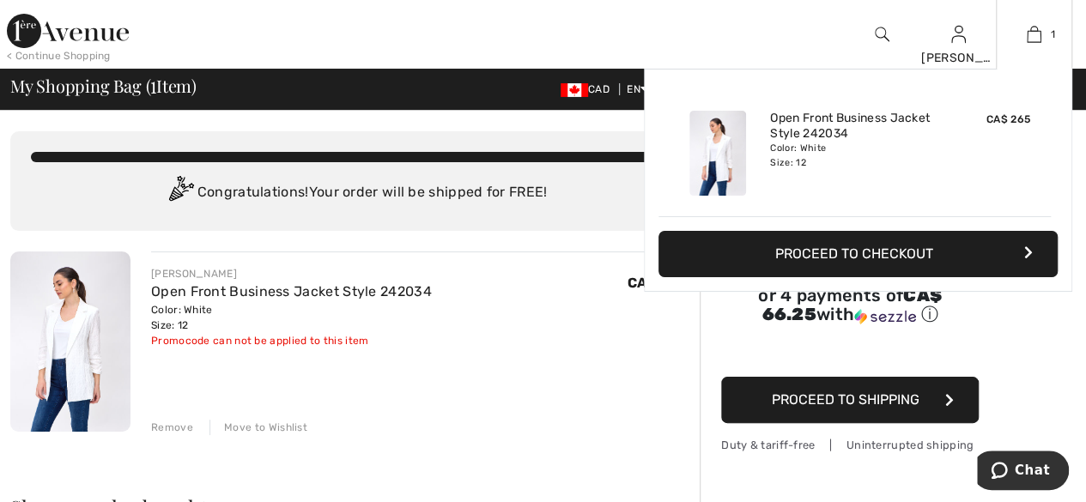
click at [769, 118] on div "Open Front Business Jacket Style 242034 Color: White Size: 12" at bounding box center [854, 153] width 183 height 99
drag, startPoint x: 769, startPoint y: 118, endPoint x: 882, endPoint y: 133, distance: 113.5
click at [882, 133] on div "Open Front Business Jacket Style 242034 Color: White Size: 12" at bounding box center [854, 153] width 183 height 99
click at [792, 124] on link "Open Front Business Jacket Style 242034" at bounding box center [854, 126] width 169 height 31
click at [775, 116] on link "Open Front Business Jacket Style 242034" at bounding box center [854, 126] width 169 height 31
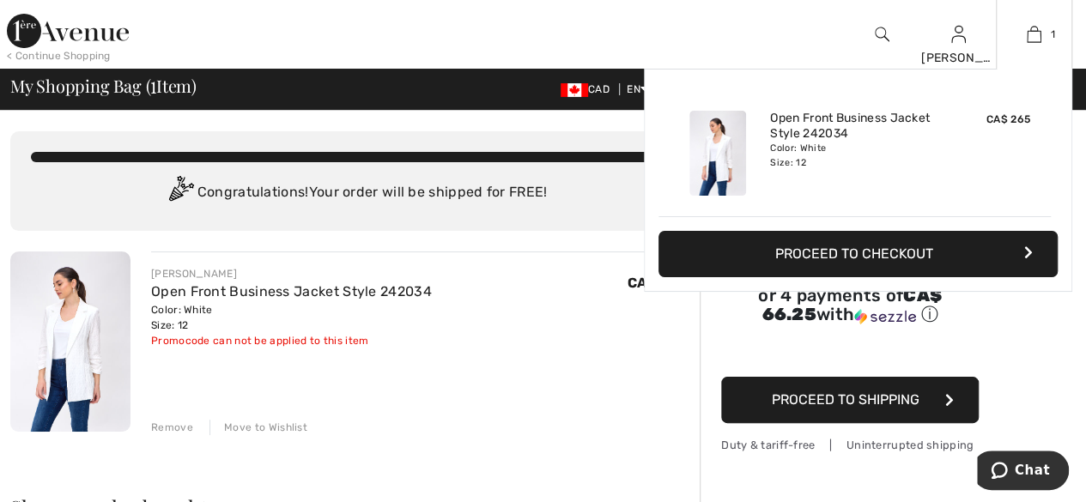
drag, startPoint x: 768, startPoint y: 112, endPoint x: 769, endPoint y: 141, distance: 28.3
click at [769, 141] on div "Open Front Business Jacket Style 242034 Color: White Size: 12" at bounding box center [854, 153] width 183 height 99
click at [773, 118] on link "Open Front Business Jacket Style 242034" at bounding box center [854, 126] width 169 height 31
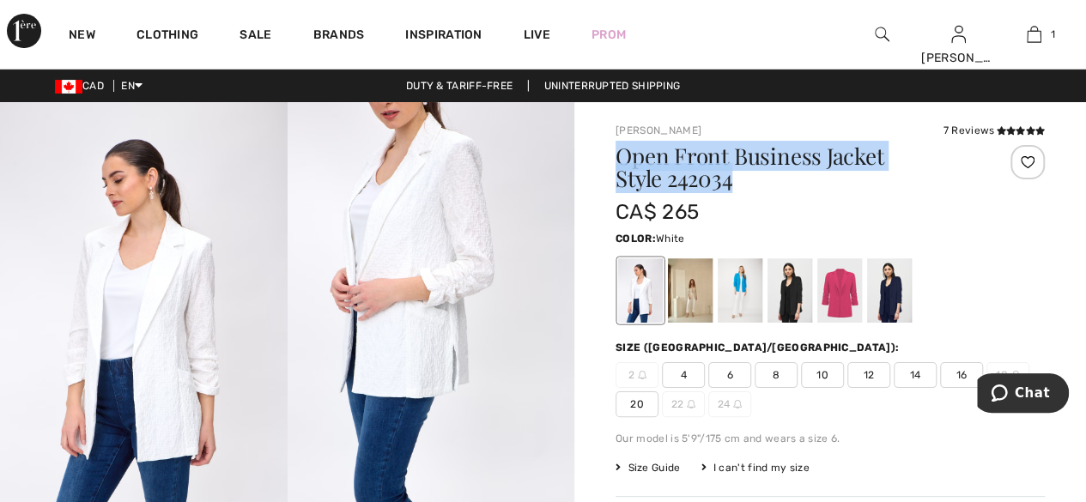
drag, startPoint x: 616, startPoint y: 154, endPoint x: 743, endPoint y: 192, distance: 132.0
click at [743, 192] on div "Open Front Business Jacket Style 242034" at bounding box center [794, 171] width 358 height 52
copy h1 "Open Front Business Jacket Style 242034"
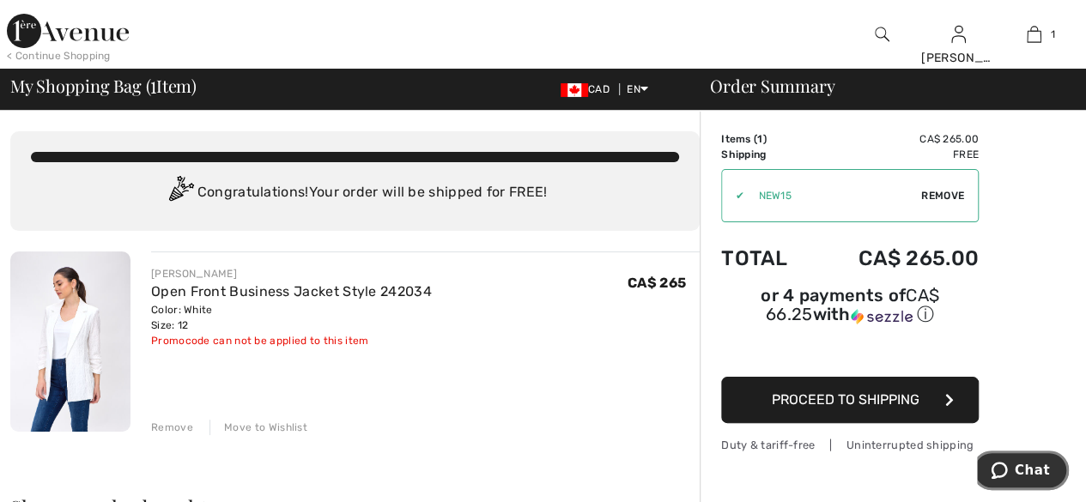
click at [1007, 467] on icon "Chat" at bounding box center [999, 470] width 16 height 17
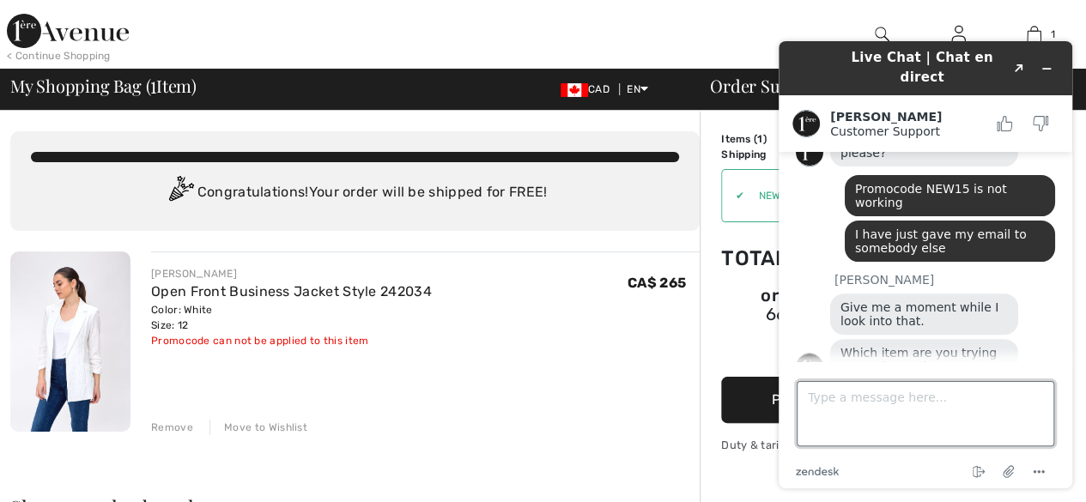
click at [822, 400] on textarea "Type a message here..." at bounding box center [926, 413] width 258 height 65
paste textarea "Open Front Business Jacket Style 242034"
type textarea "Open Front Business Jacket Style 242034"
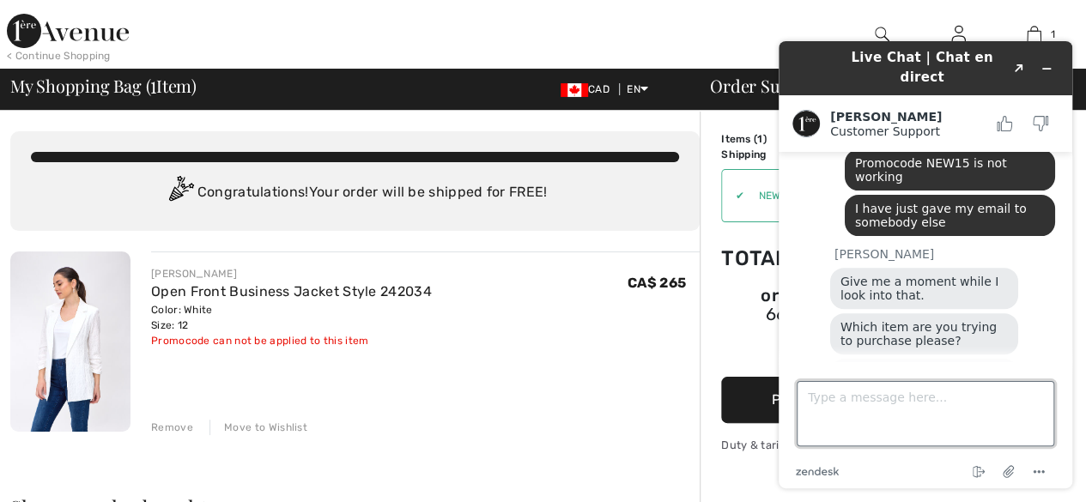
scroll to position [386, 0]
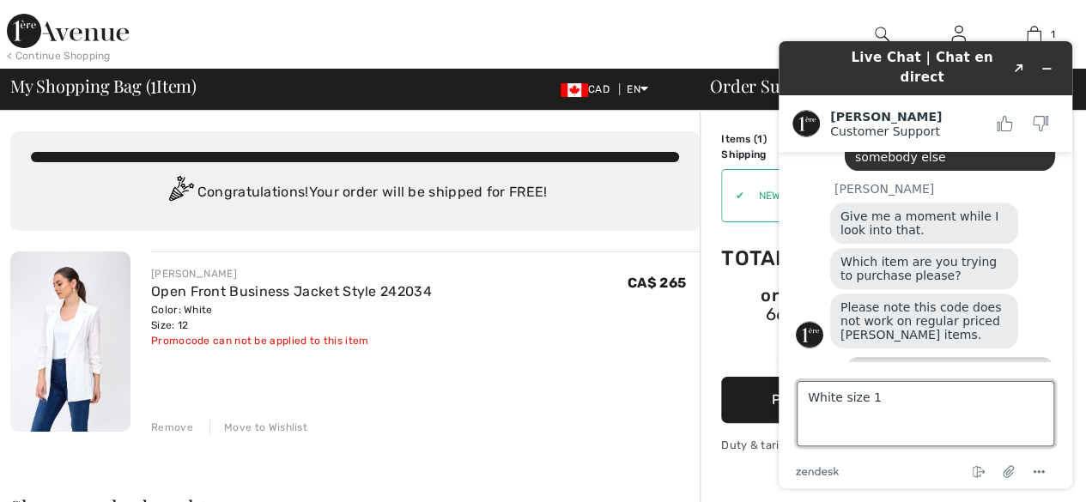
type textarea "White size 12"
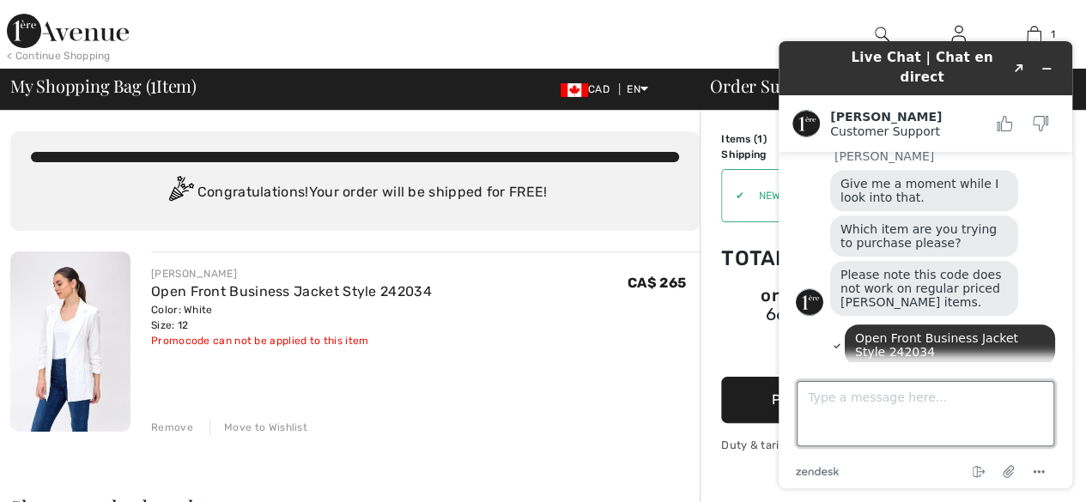
scroll to position [494, 0]
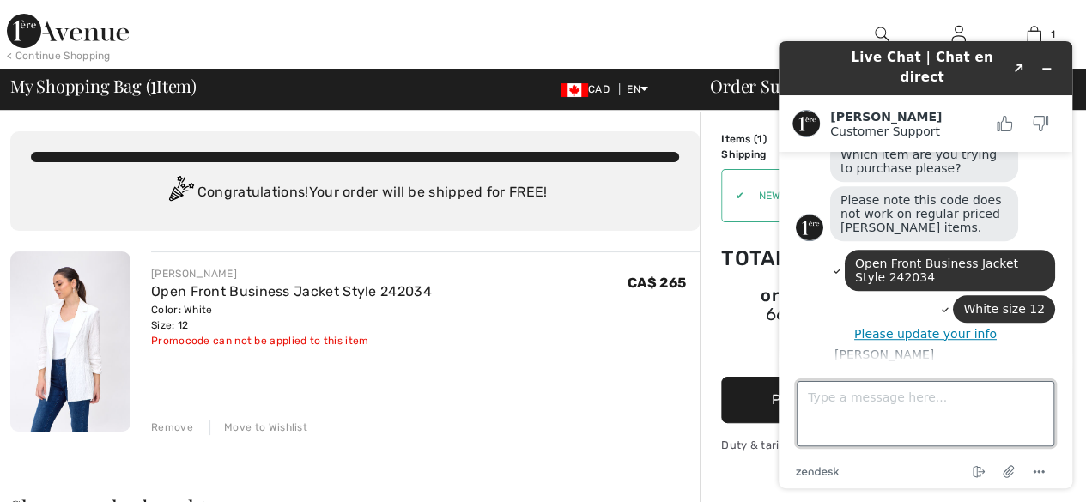
click at [821, 400] on textarea "Type a message here..." at bounding box center [926, 413] width 258 height 65
type textarea "Can I speak with Christina?"
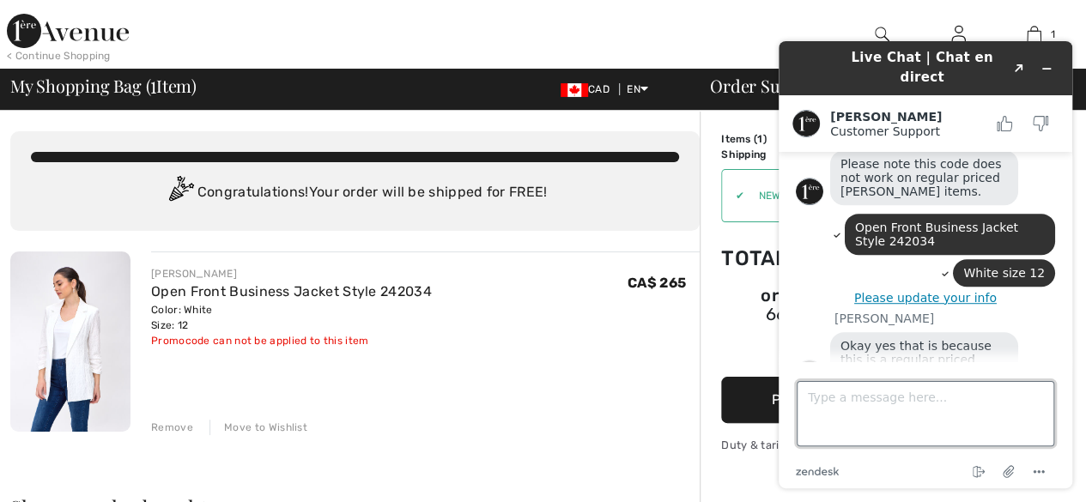
scroll to position [530, 0]
type textarea "You are giving a BS "discount' which is not really a discount"
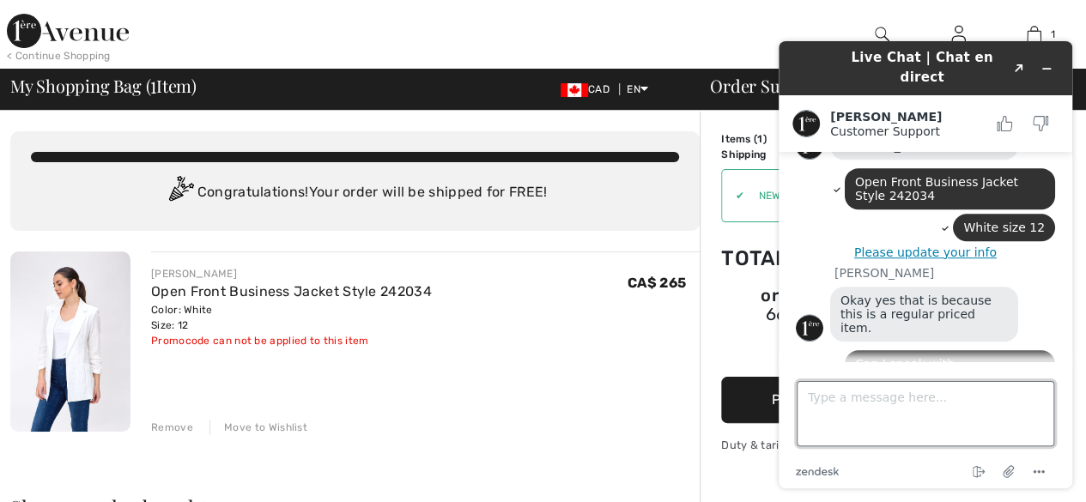
scroll to position [575, 0]
type textarea "Can I get a real discount I am a new buyer"
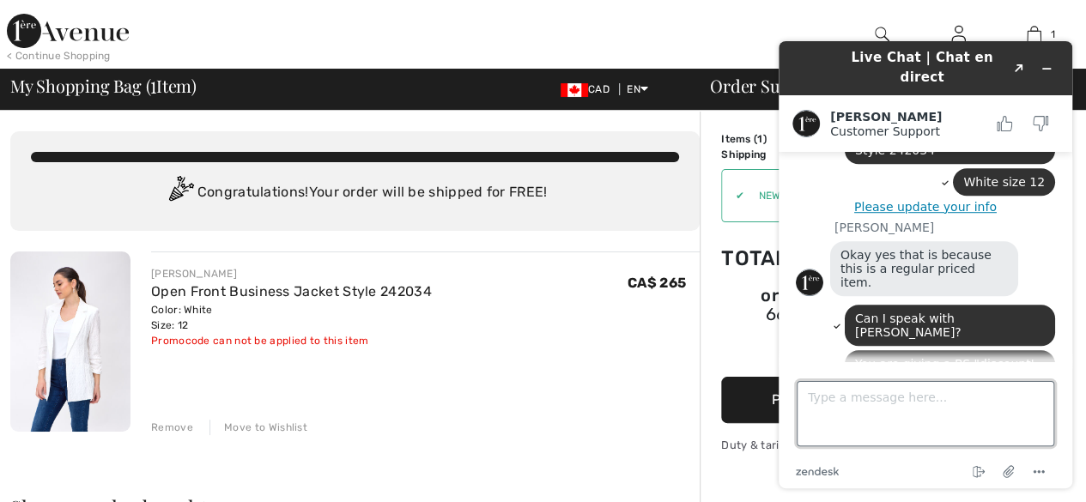
scroll to position [621, 0]
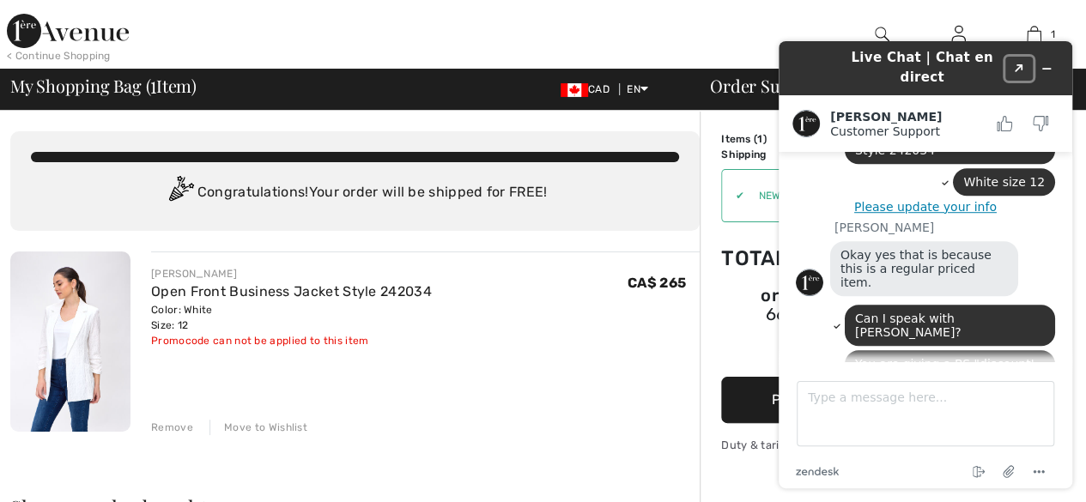
click at [1014, 64] on icon "Created with Sketch." at bounding box center [1019, 68] width 10 height 9
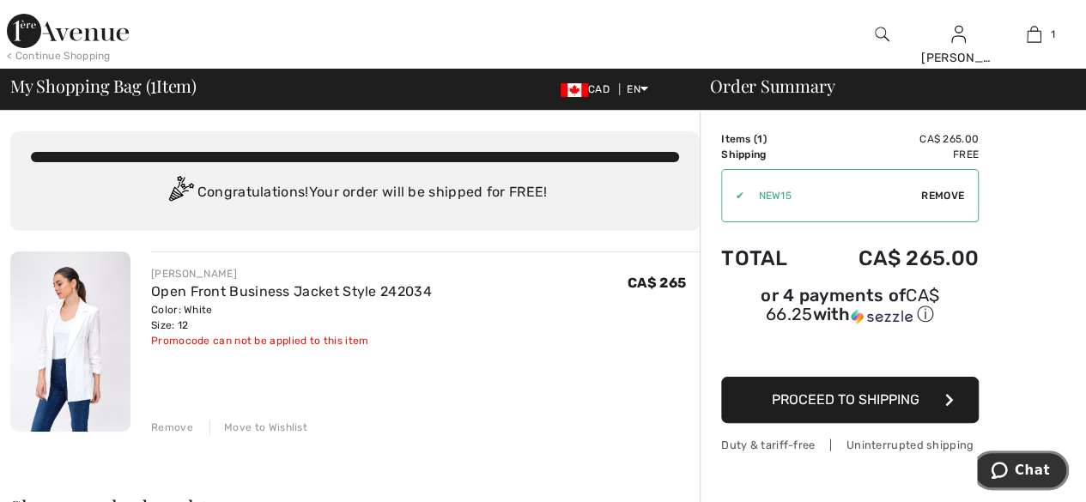
click at [1026, 479] on button "Chat" at bounding box center [1020, 470] width 97 height 39
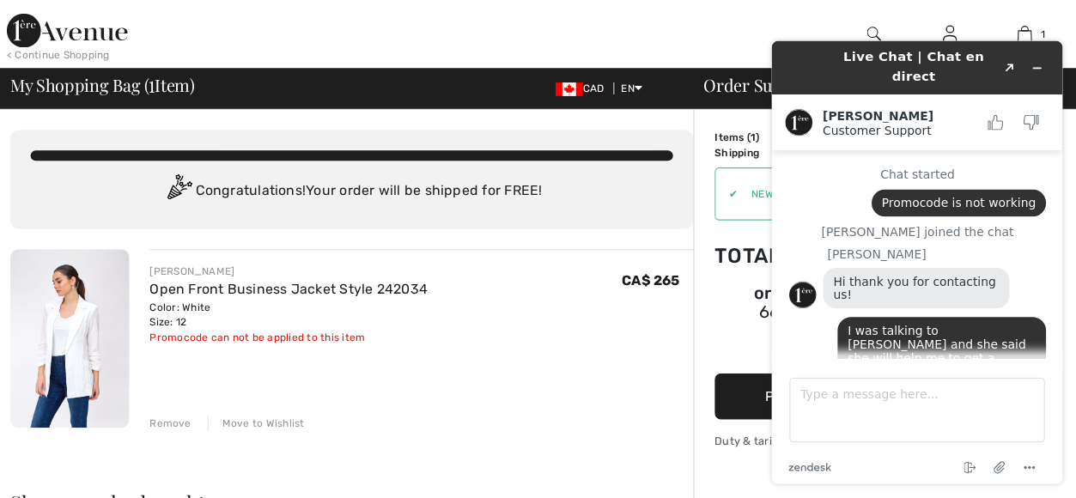
scroll to position [1284, 0]
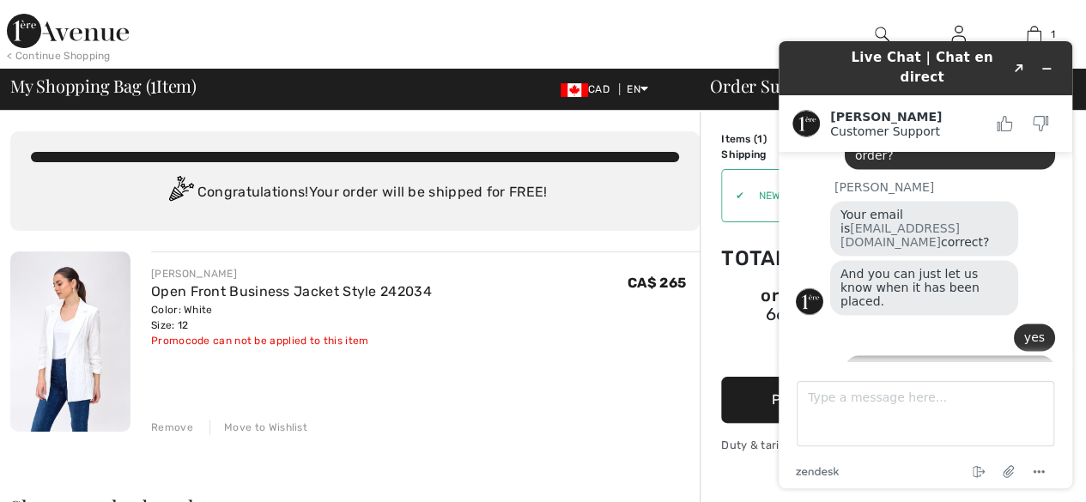
drag, startPoint x: 818, startPoint y: 58, endPoint x: -1099, endPoint y: 28, distance: 1917.1
click html "Live Chat | Chat en direct Created with Sketch. Amanda Customer Support Custome…"
drag, startPoint x: 809, startPoint y: 55, endPoint x: 1863, endPoint y: 130, distance: 1055.9
click html "Live Chat | Chat en direct Created with Sketch. Amanda Customer Support Custome…"
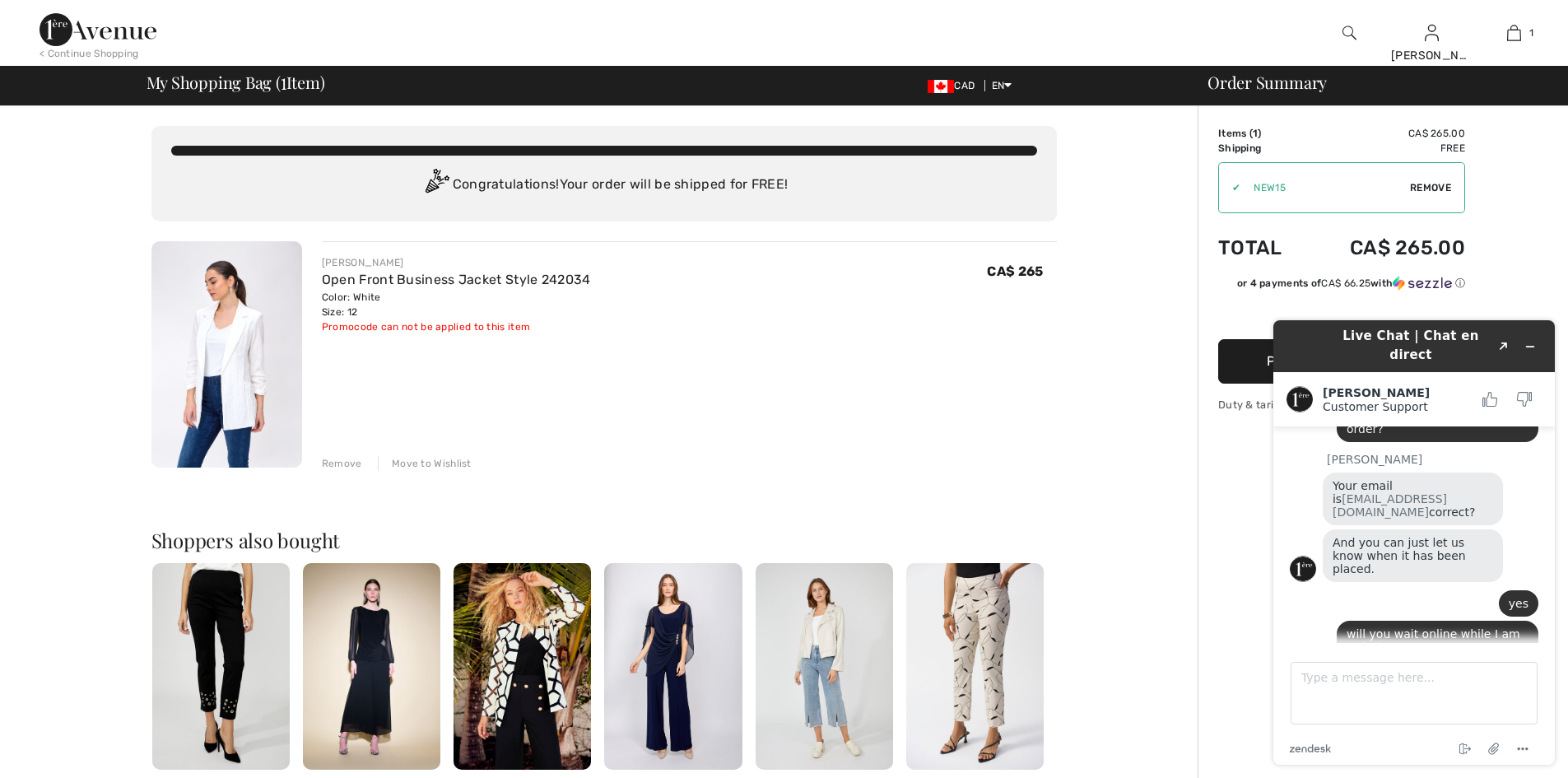
scroll to position [1220, 0]
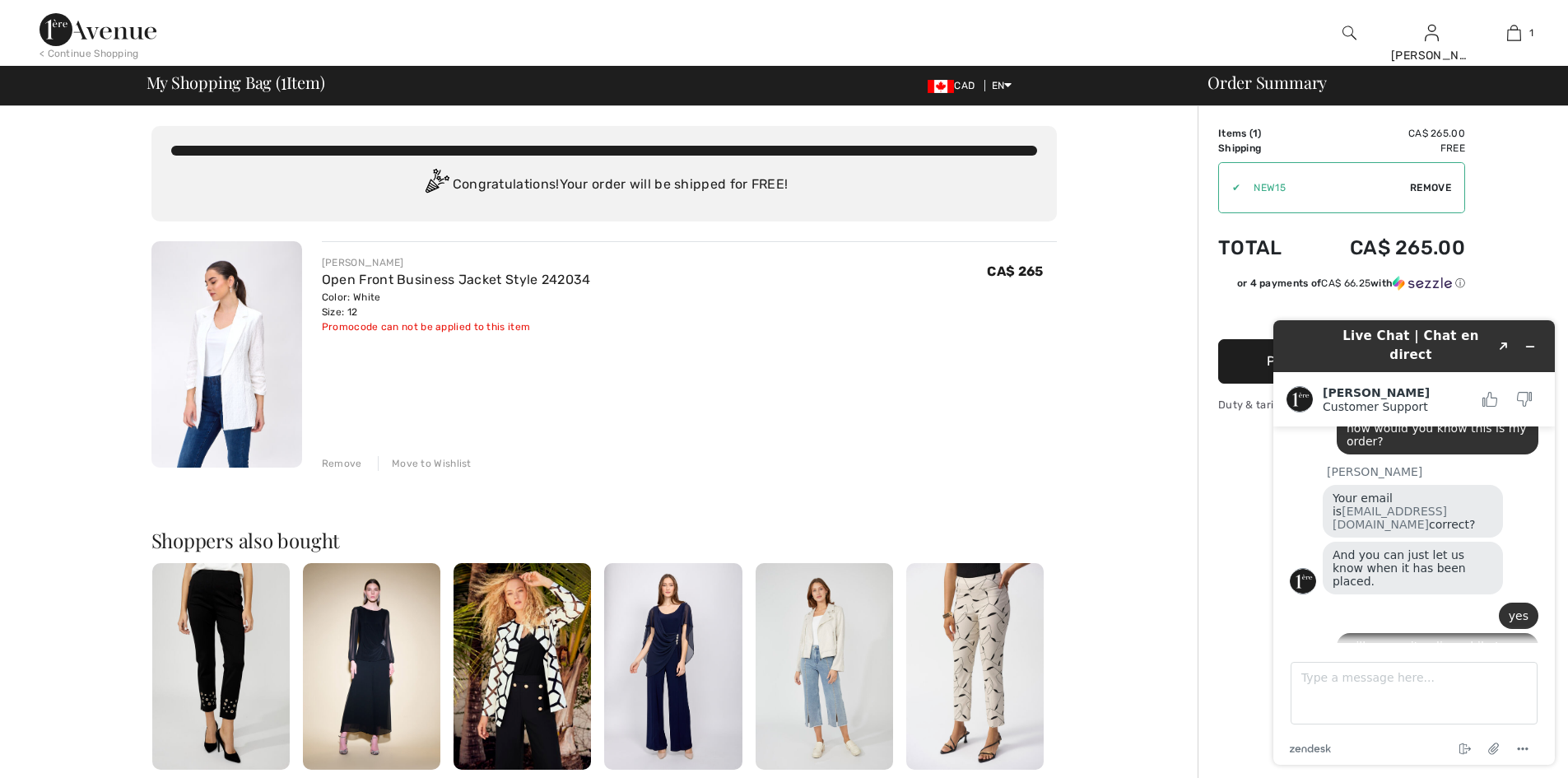
drag, startPoint x: 1311, startPoint y: 335, endPoint x: 249, endPoint y: 305, distance: 1062.4
click html "Live Chat | Chat en direct Created with Sketch. Amanda Customer Support Custome…"
click at [1041, 335] on button "Created with Sketch." at bounding box center [1504, 346] width 26 height 23
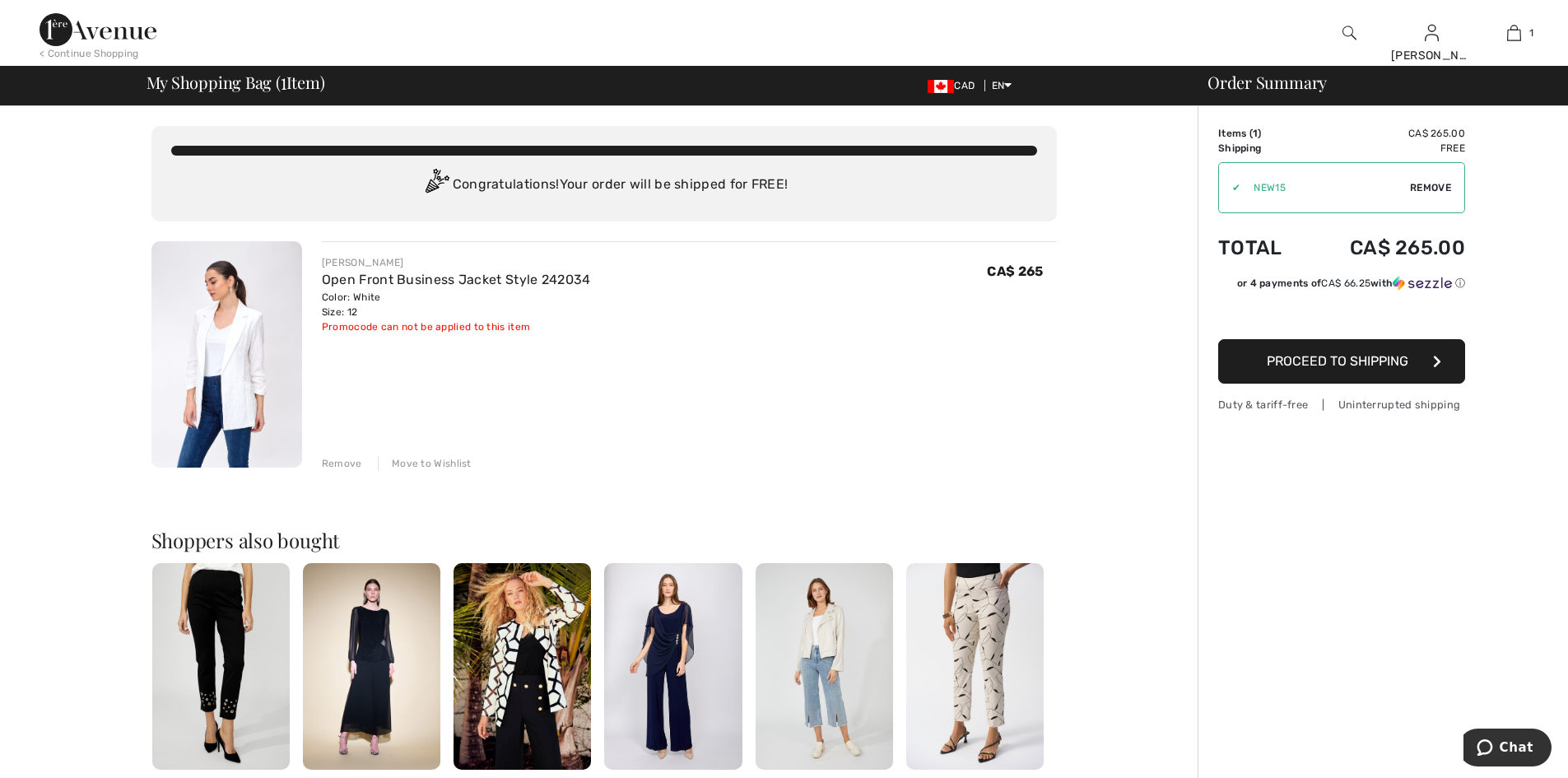
click at [1041, 373] on button "Proceed to Shipping" at bounding box center [1342, 362] width 247 height 44
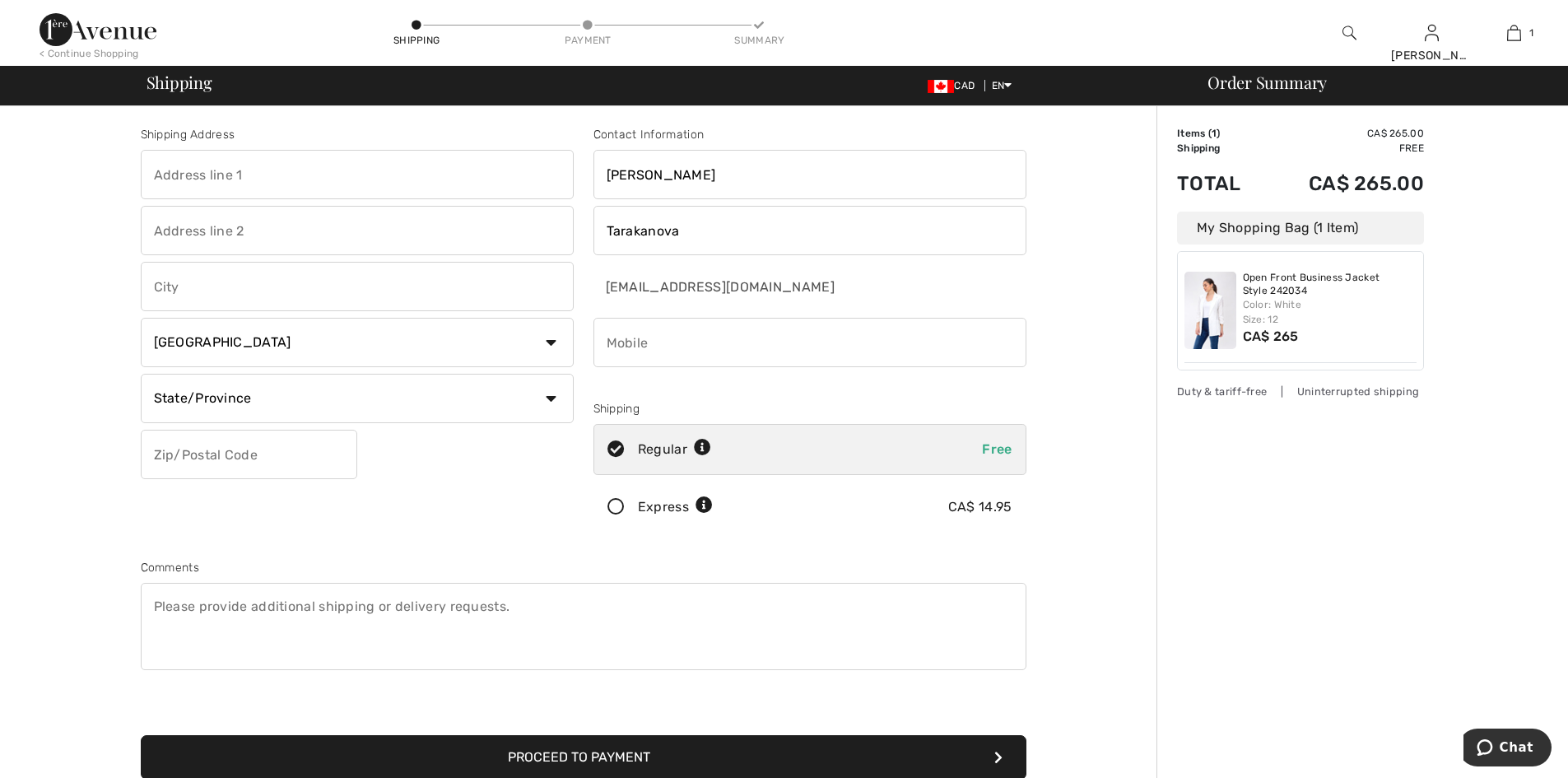
click at [243, 173] on input "text" at bounding box center [358, 175] width 433 height 50
type input "12560 Ninth Line"
type input "[GEOGRAPHIC_DATA]"
select select "ON"
type input "L4A 1X1"
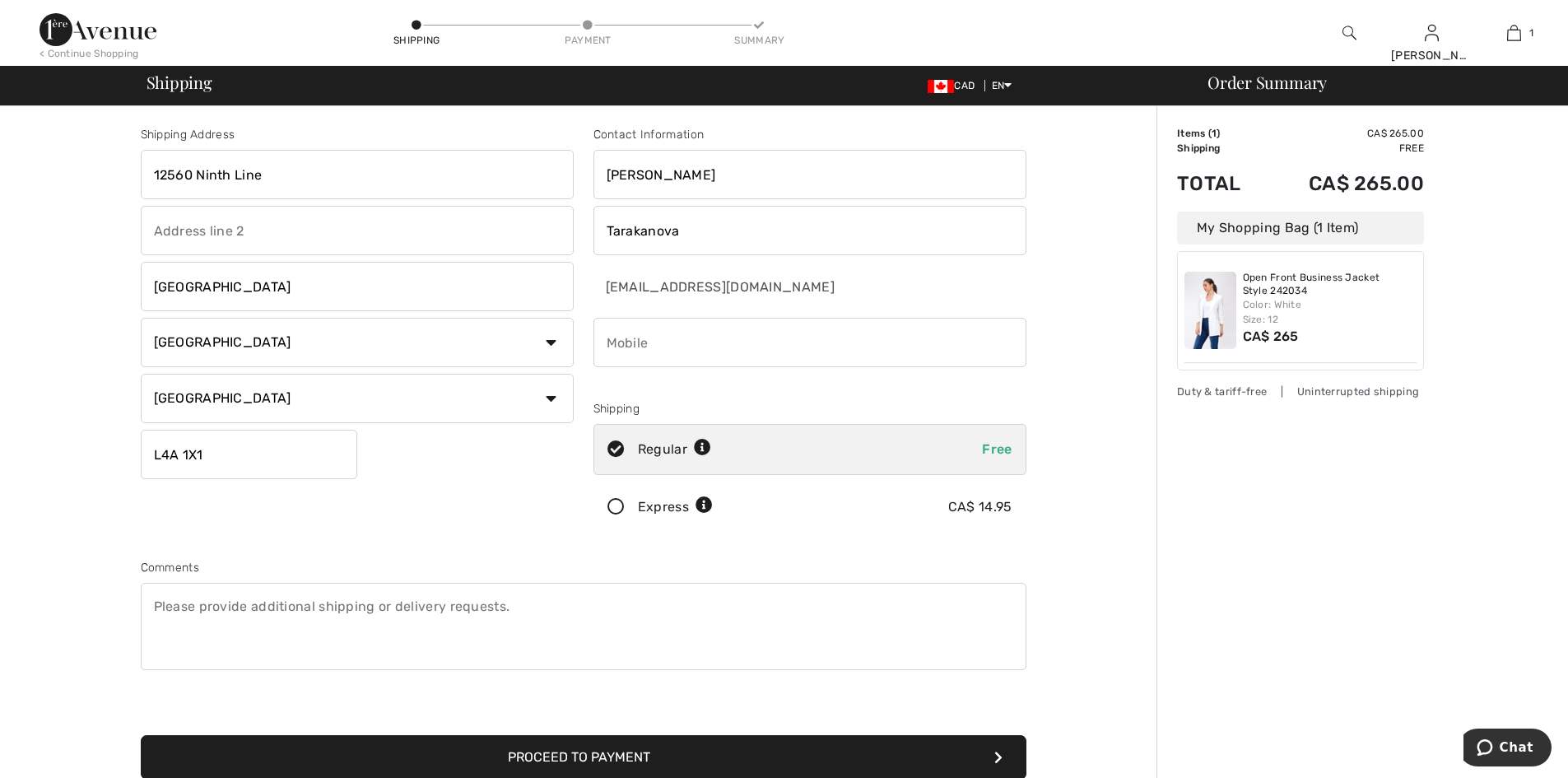
type input "6479990333"
type input "L4A1X1"
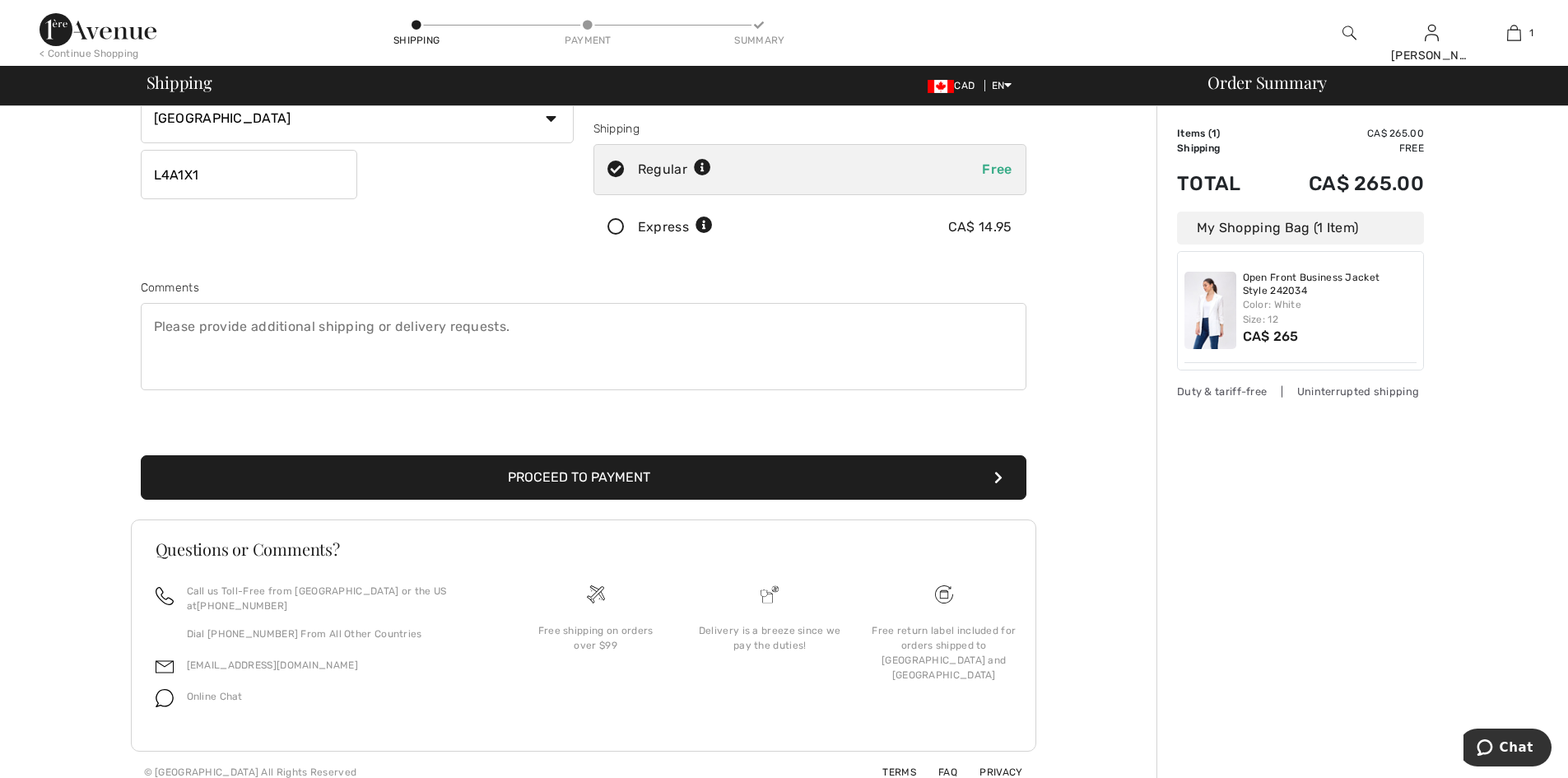
click at [546, 477] on button "Proceed to Payment" at bounding box center [584, 478] width 886 height 44
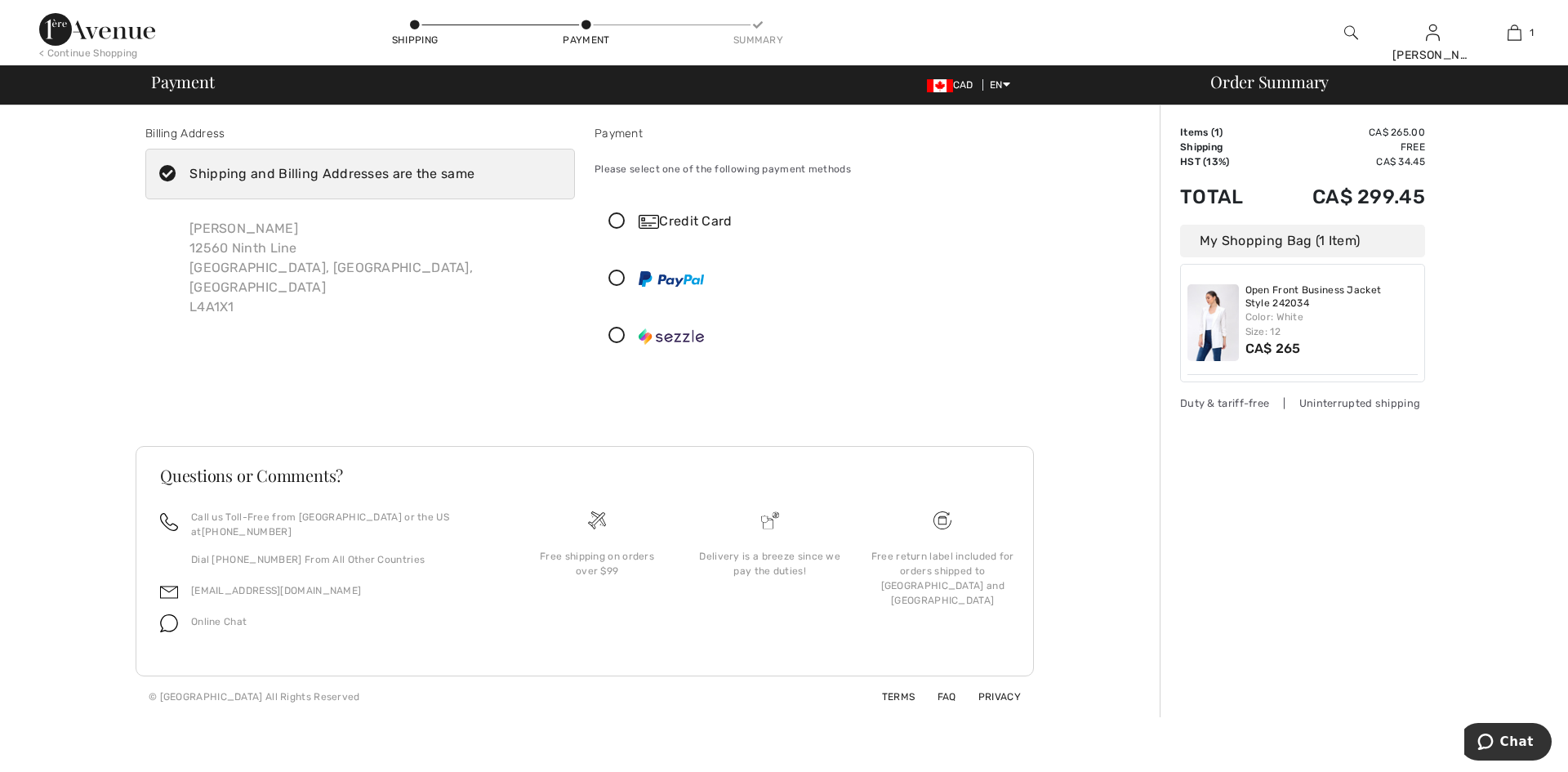
click at [617, 216] on icon at bounding box center [617, 222] width 43 height 17
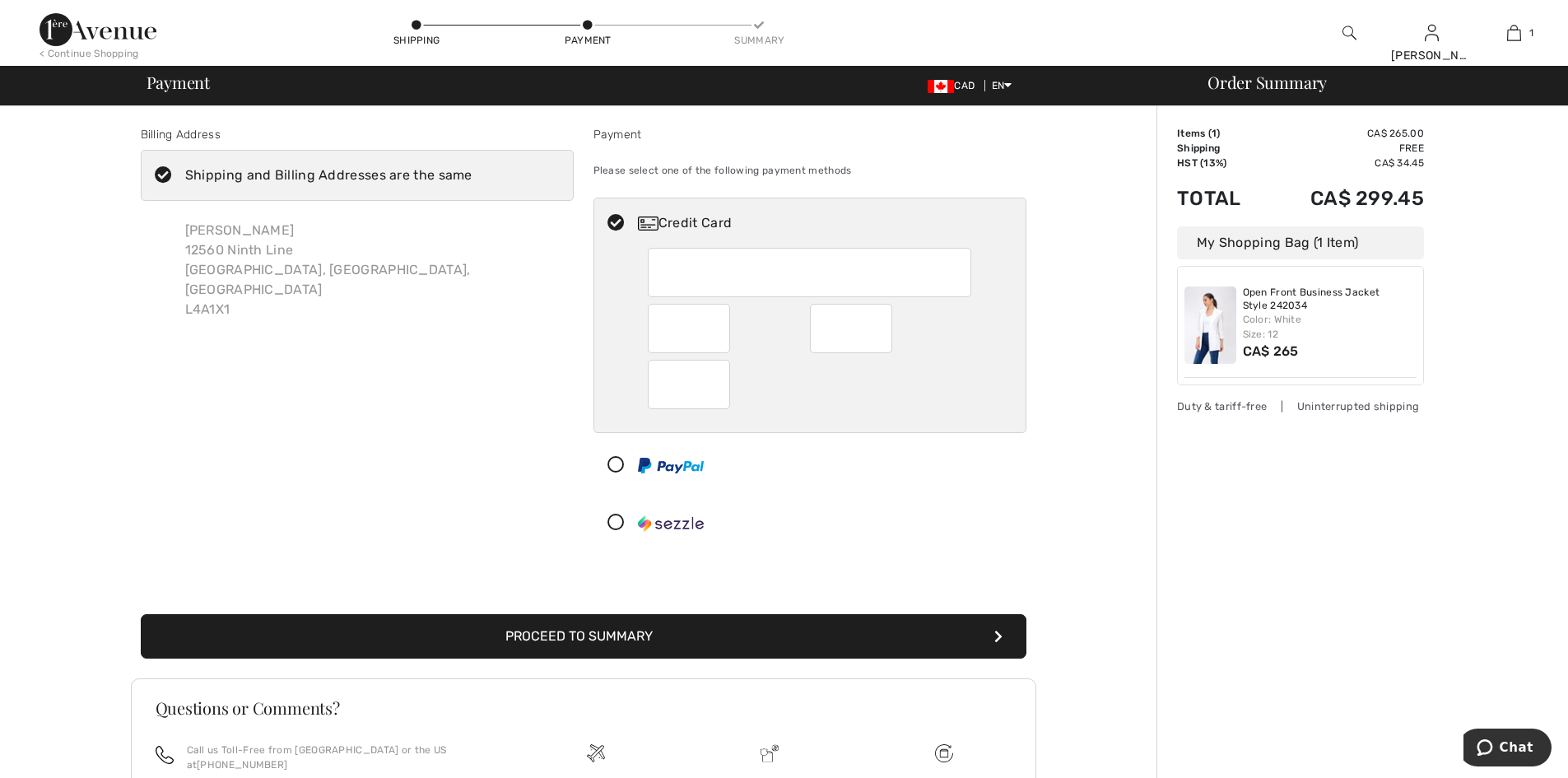
click at [629, 639] on button "Proceed to Summary" at bounding box center [584, 636] width 886 height 44
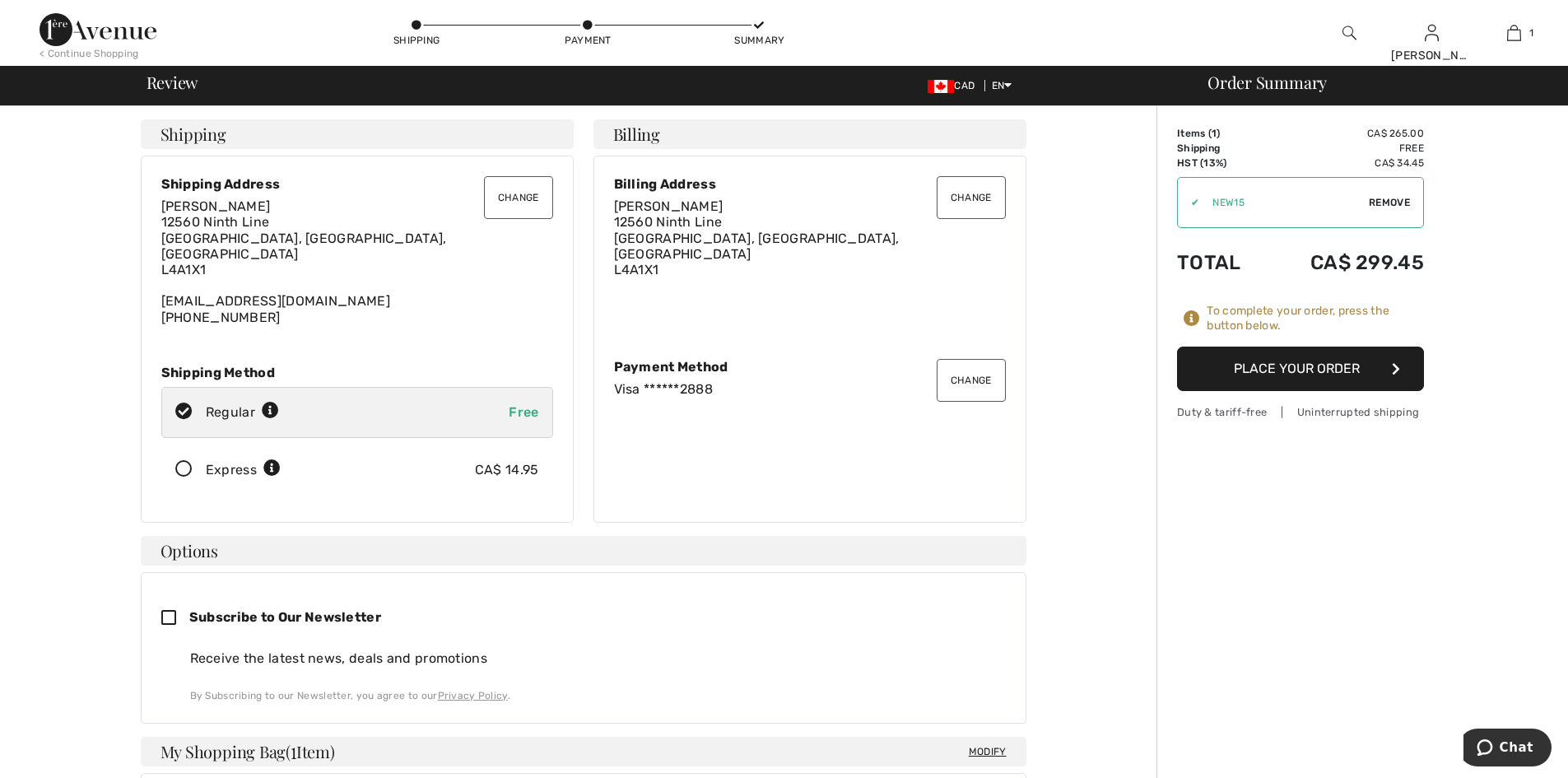
drag, startPoint x: 1535, startPoint y: 1, endPoint x: 1340, endPoint y: 669, distance: 695.9
click at [1340, 669] on div "Order Summary Details Items ( 1 ) CA$ 265.00 Promo code CA$ 0.00 Shipping Free …" at bounding box center [1362, 744] width 411 height 1277
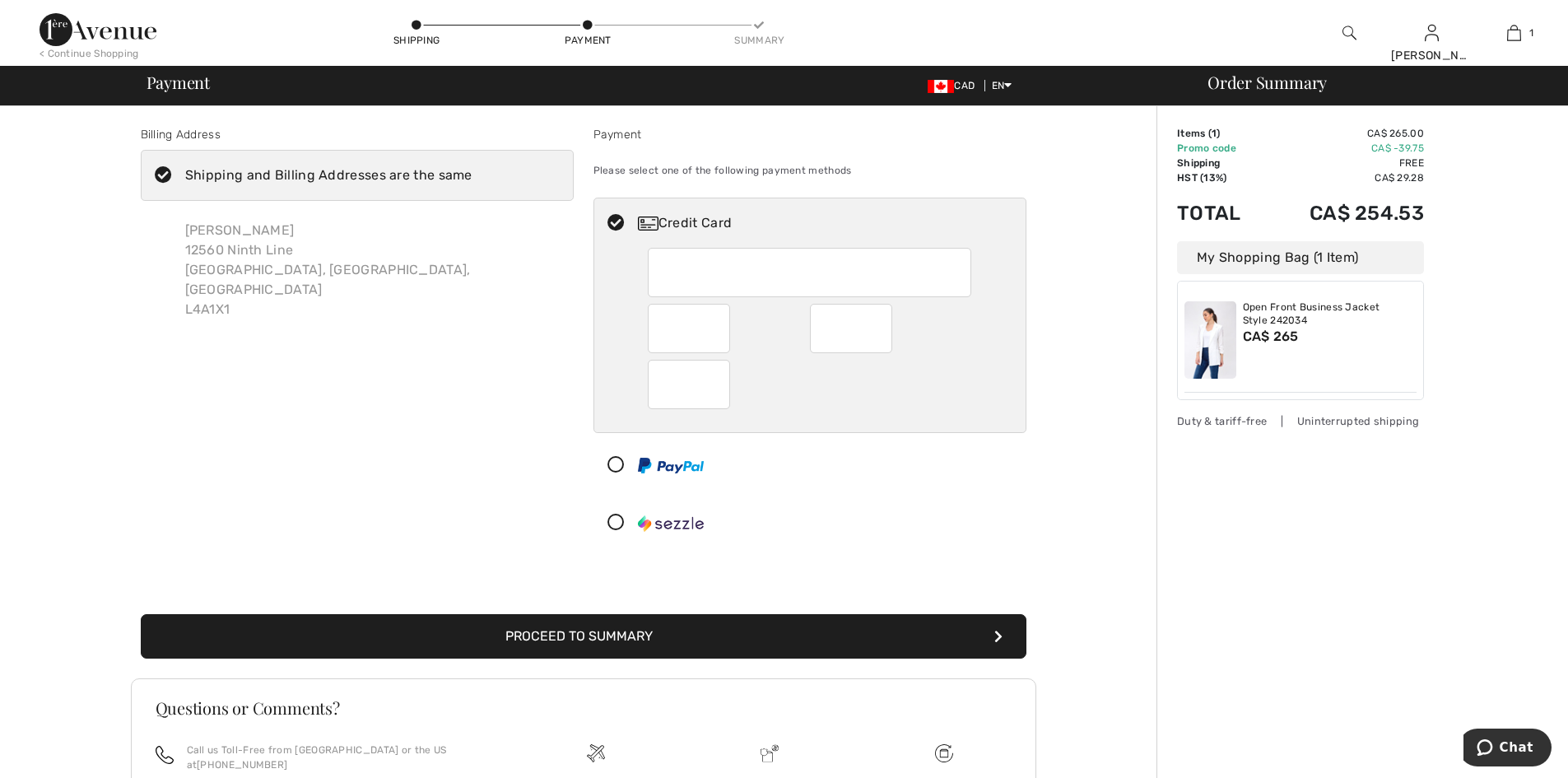
click at [997, 636] on icon "submit" at bounding box center [998, 637] width 9 height 13
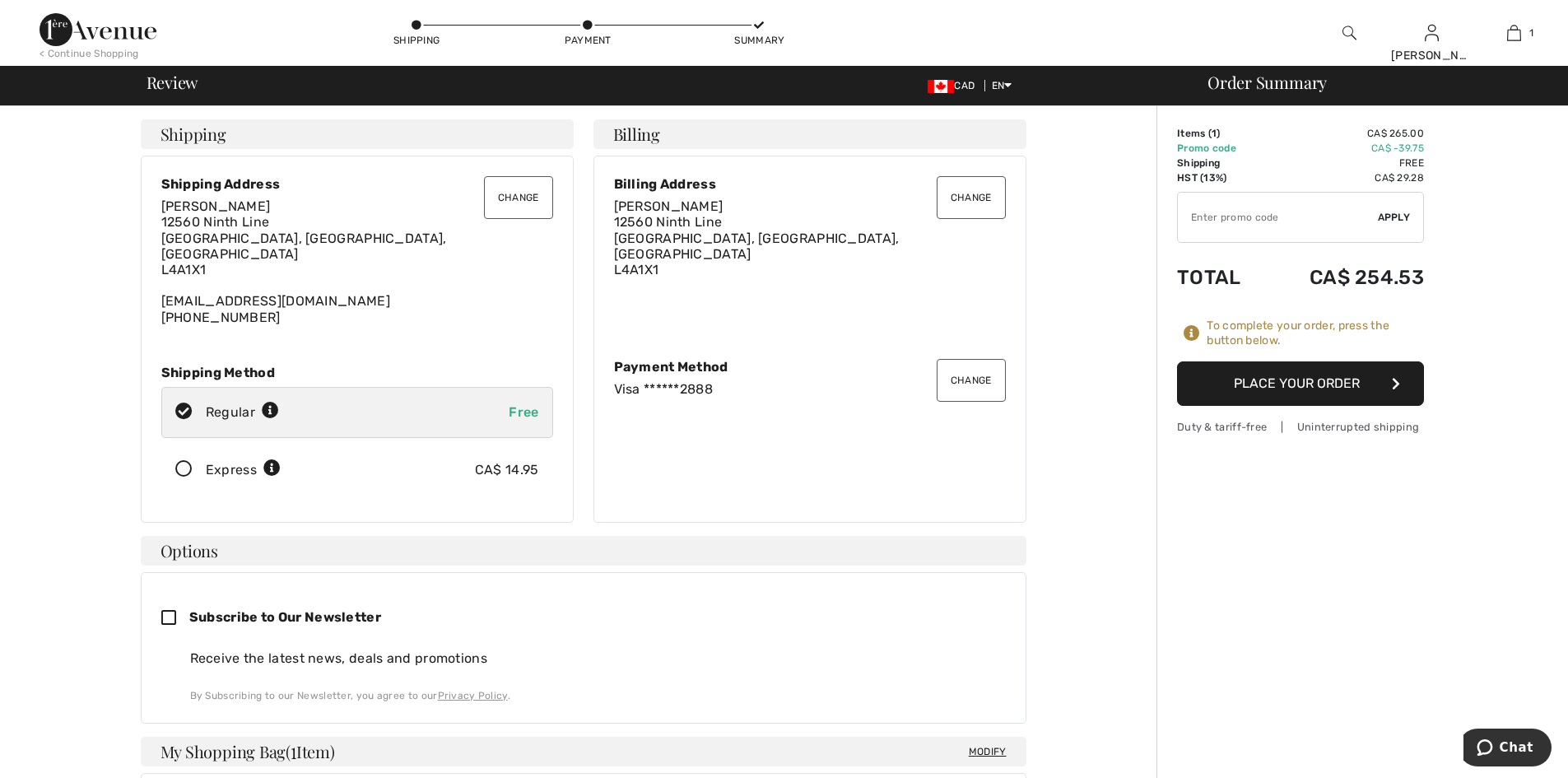
click at [1399, 383] on icon "button" at bounding box center [1396, 384] width 9 height 13
click at [1395, 383] on icon "button" at bounding box center [1396, 384] width 9 height 13
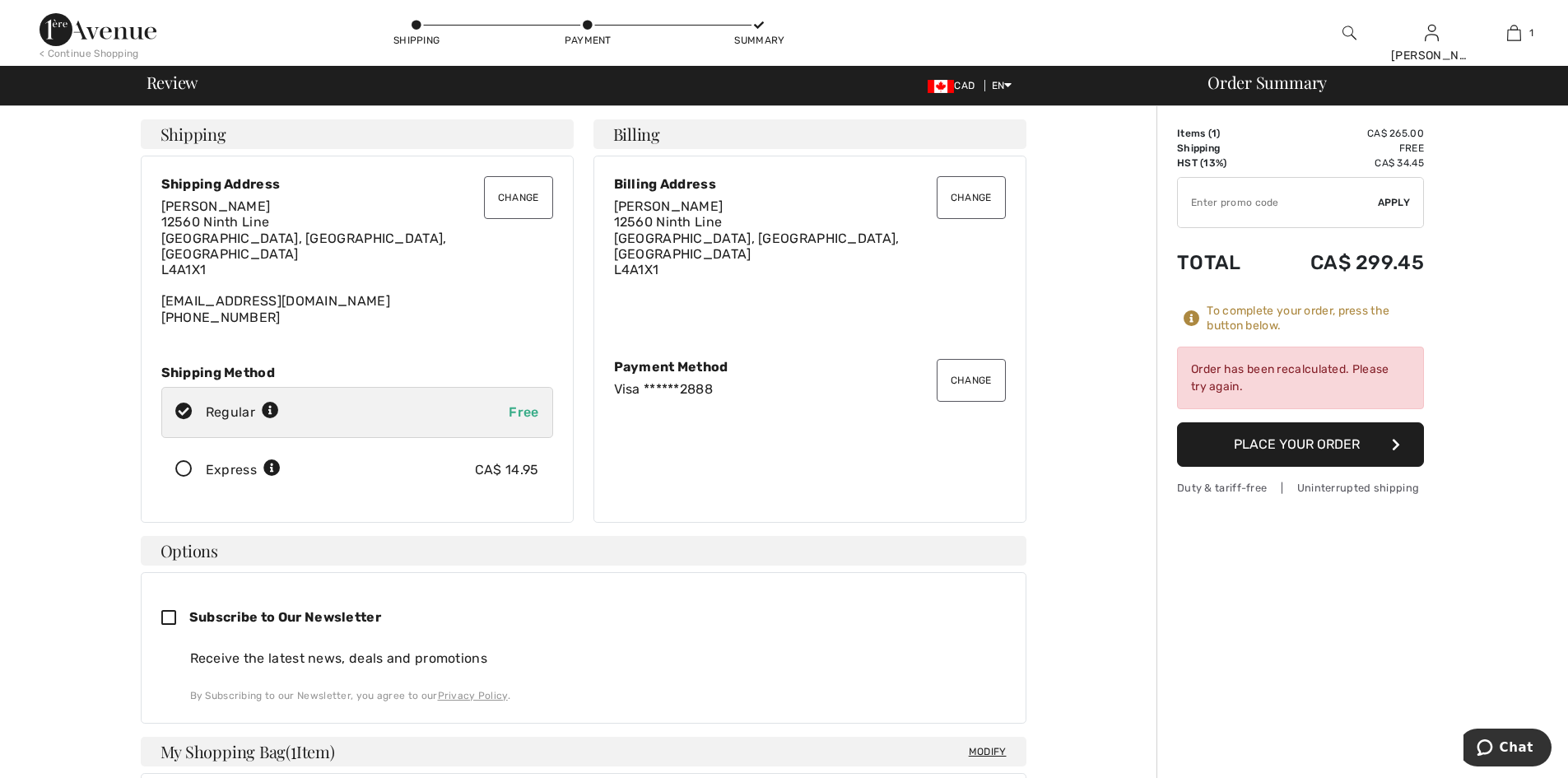
click at [1395, 444] on icon "button" at bounding box center [1396, 445] width 9 height 13
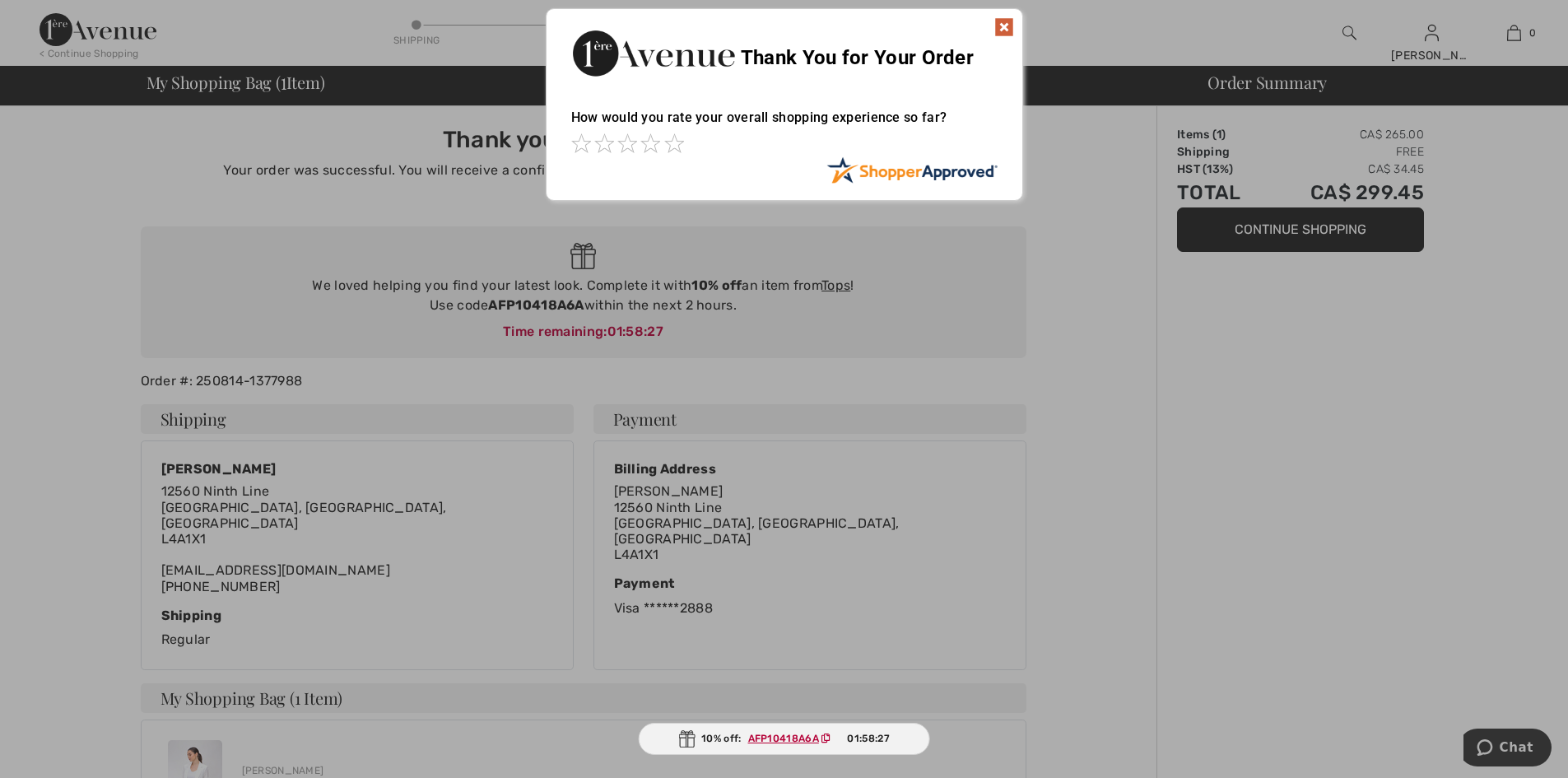
click at [997, 26] on img at bounding box center [1004, 27] width 20 height 20
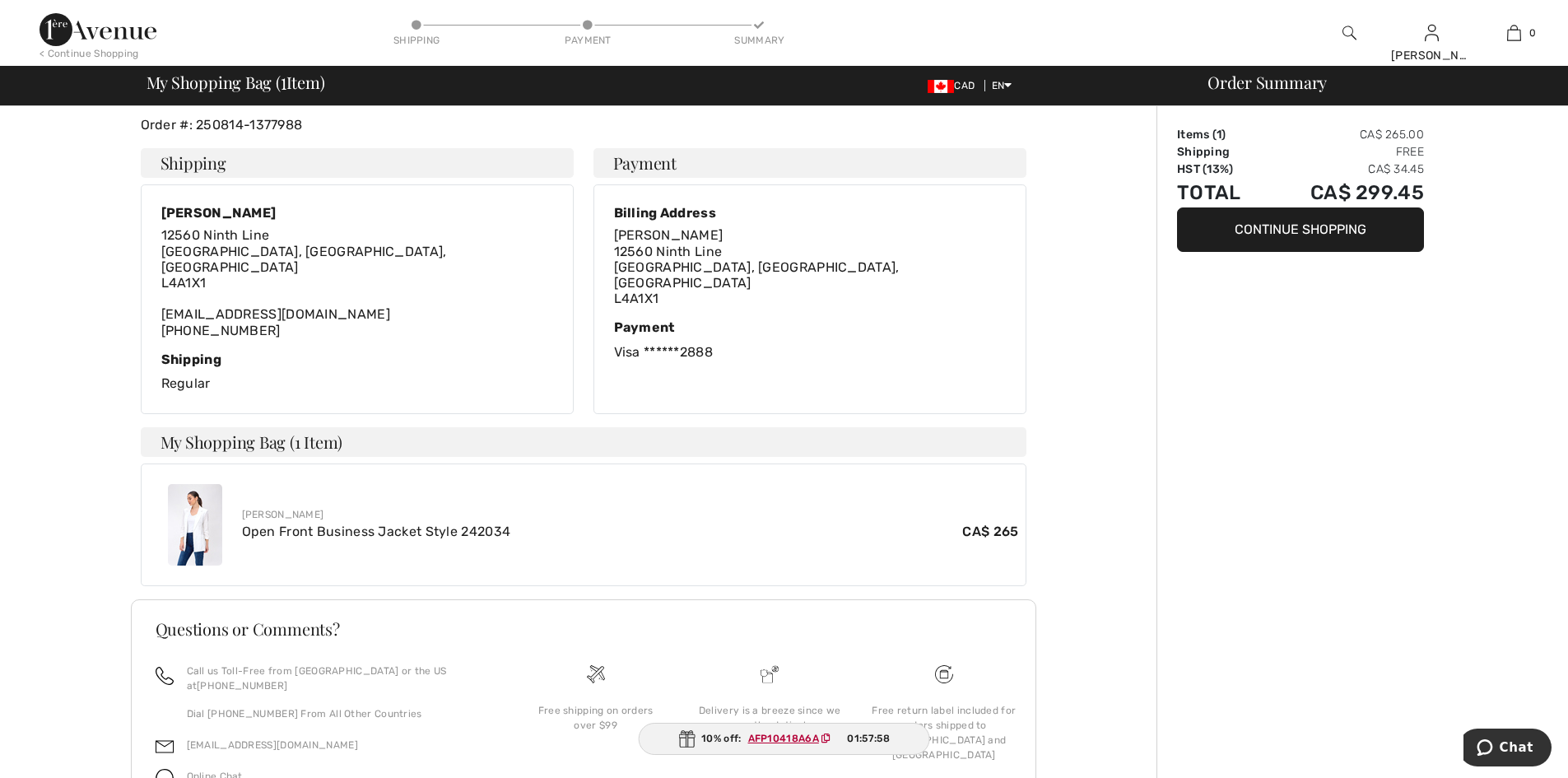
scroll to position [73, 0]
